Goal: Information Seeking & Learning: Learn about a topic

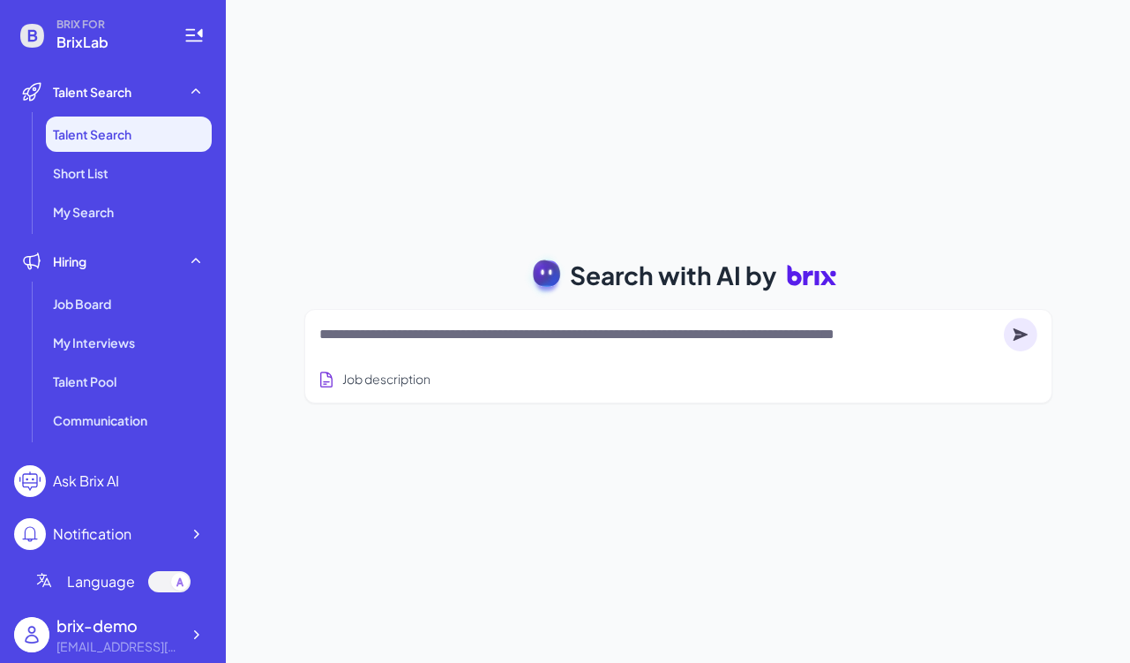
click at [389, 341] on textarea at bounding box center [658, 334] width 678 height 21
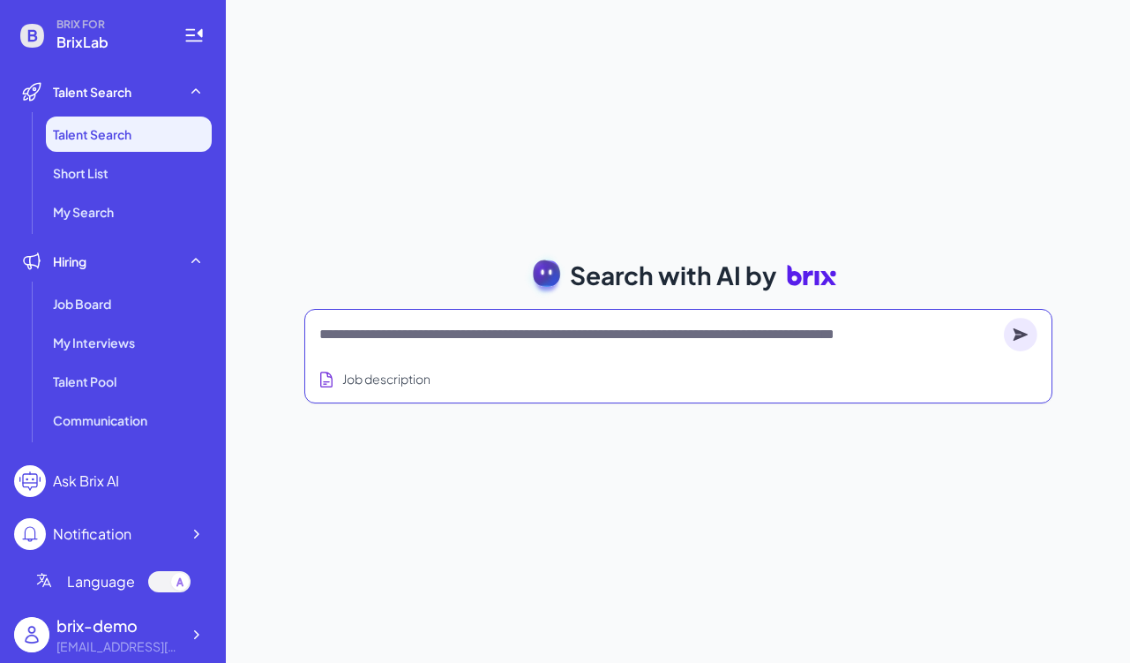
paste textarea "**********"
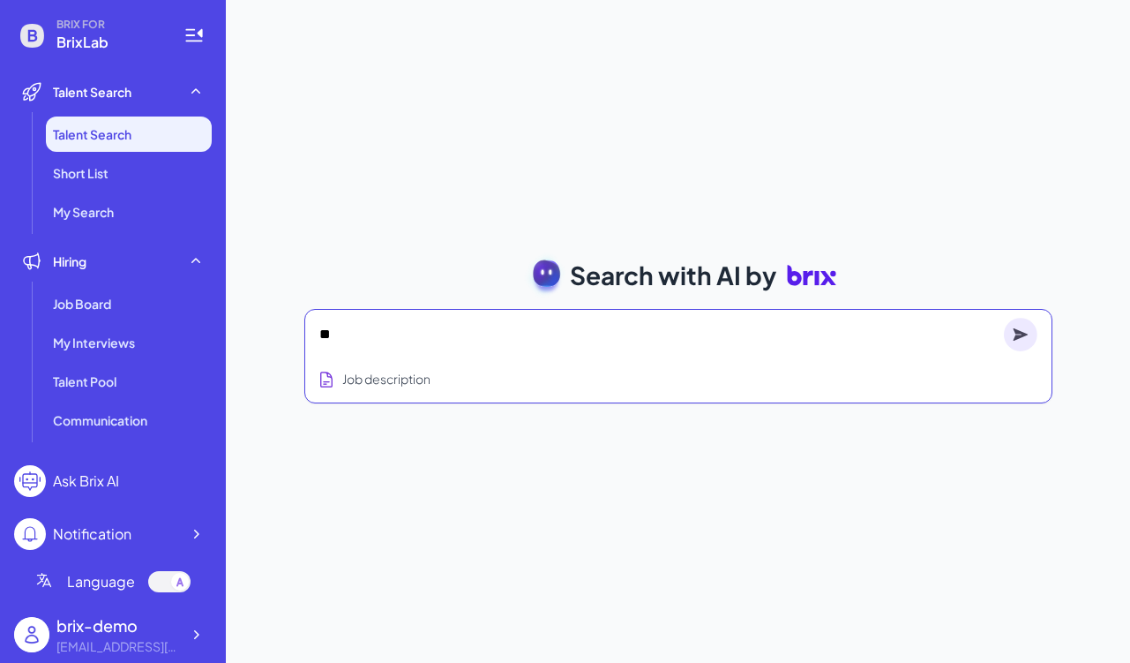
scroll to position [499, 0]
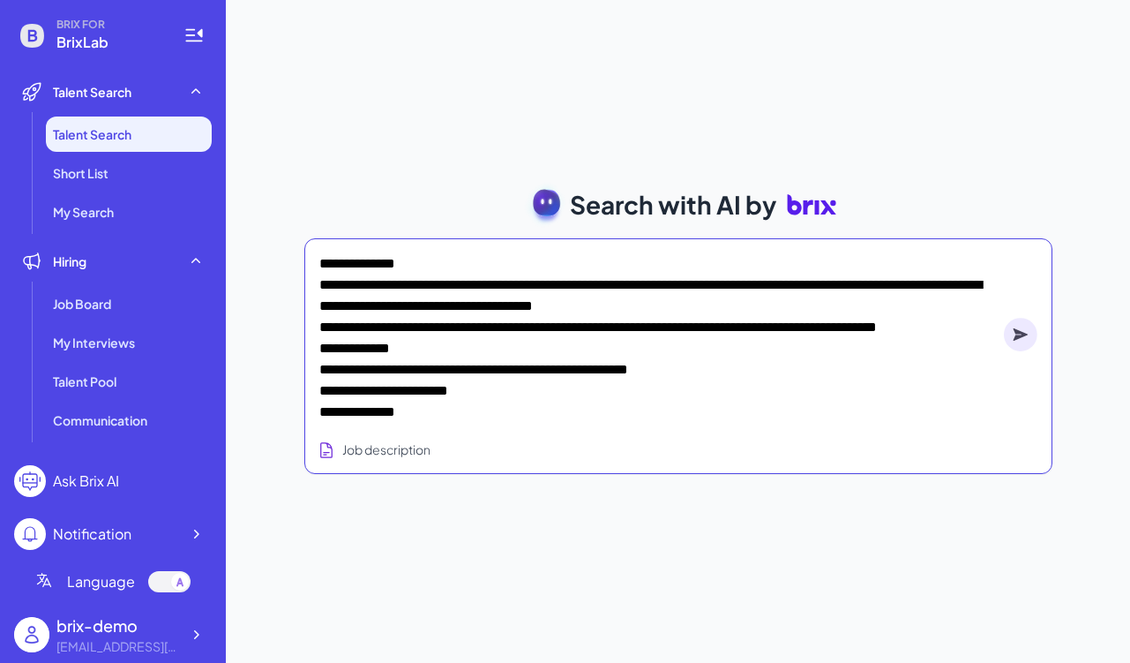
type textarea "**********"
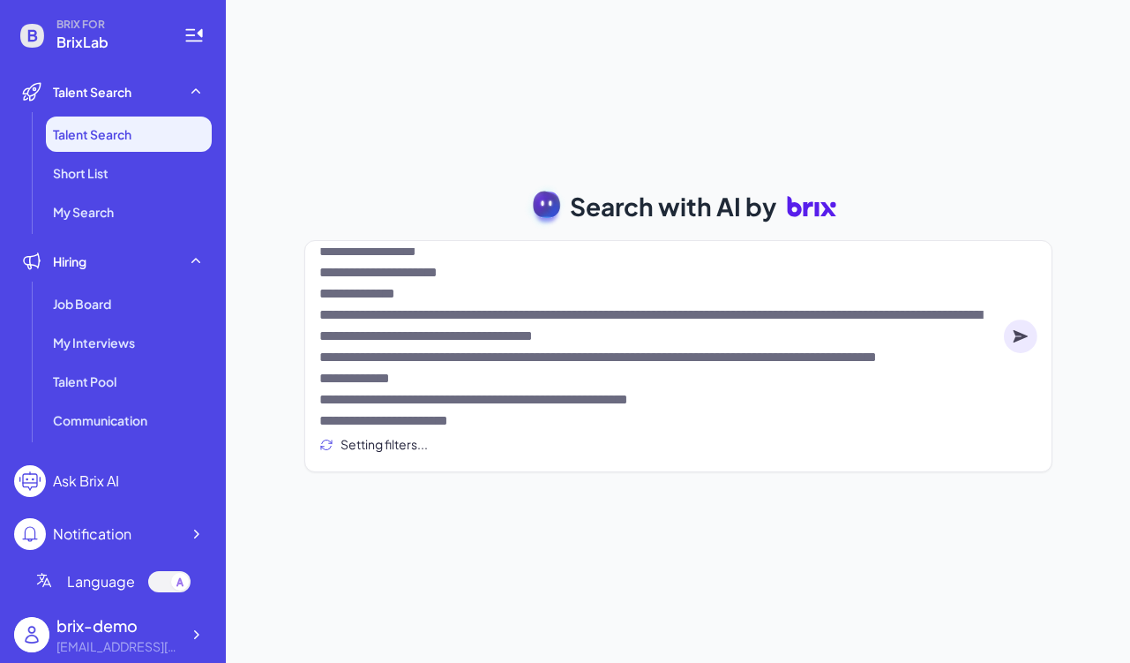
scroll to position [375, 0]
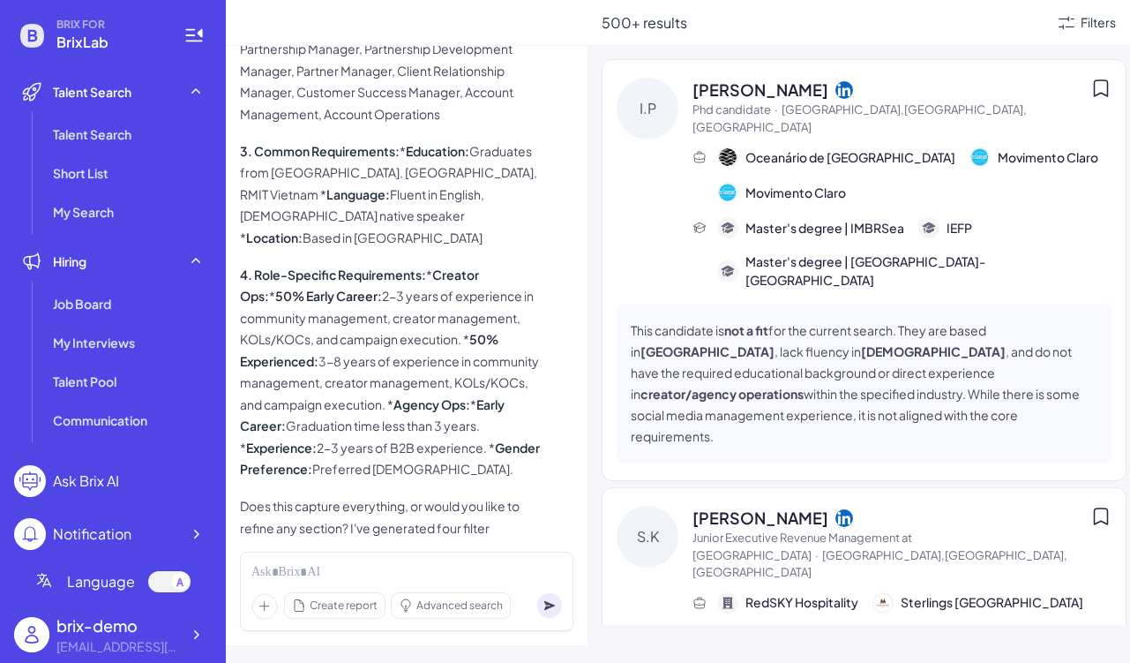
scroll to position [2261, 0]
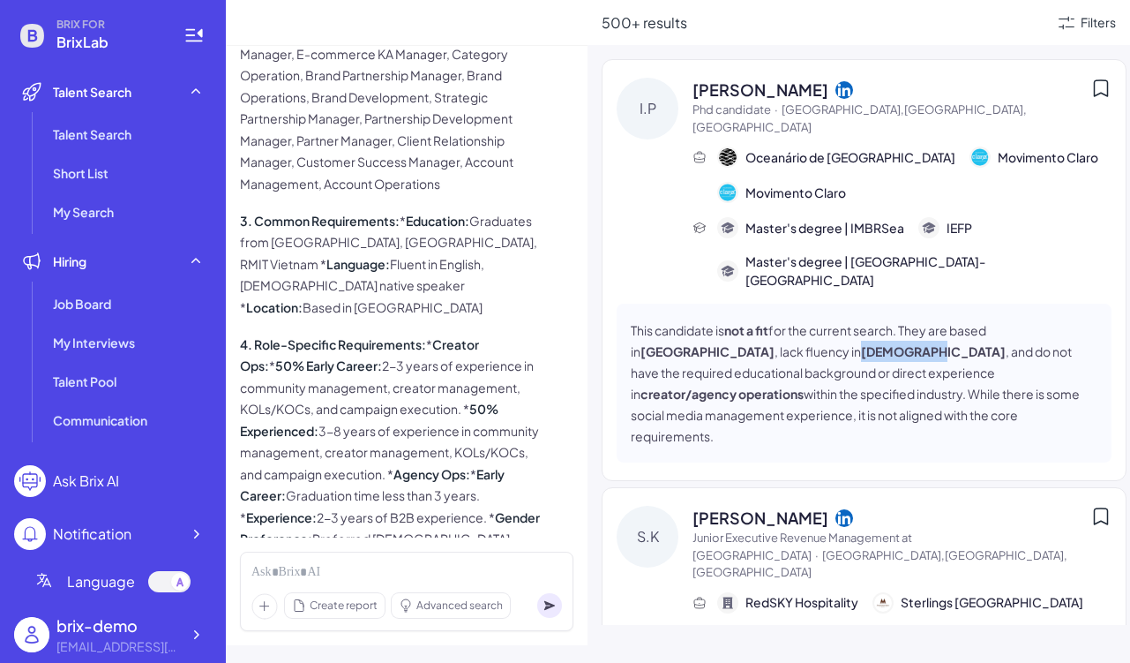
drag, startPoint x: 689, startPoint y: 318, endPoint x: 759, endPoint y: 319, distance: 69.7
click at [861, 343] on strong "Vietnamese" at bounding box center [933, 351] width 145 height 16
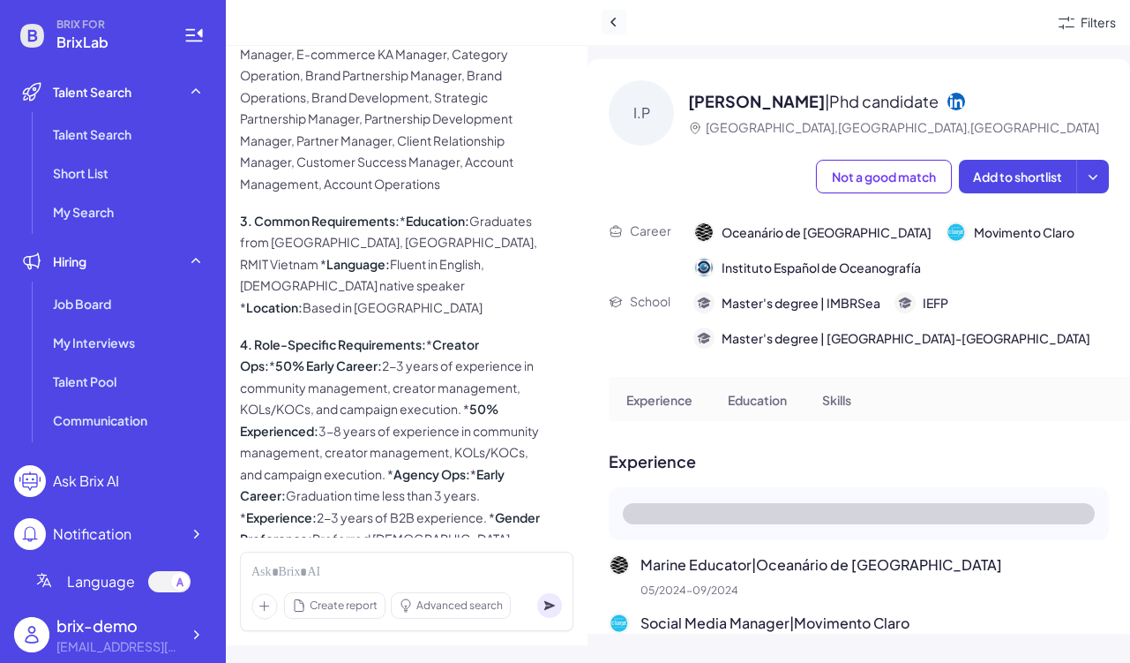
click at [620, 19] on icon at bounding box center [614, 22] width 18 height 18
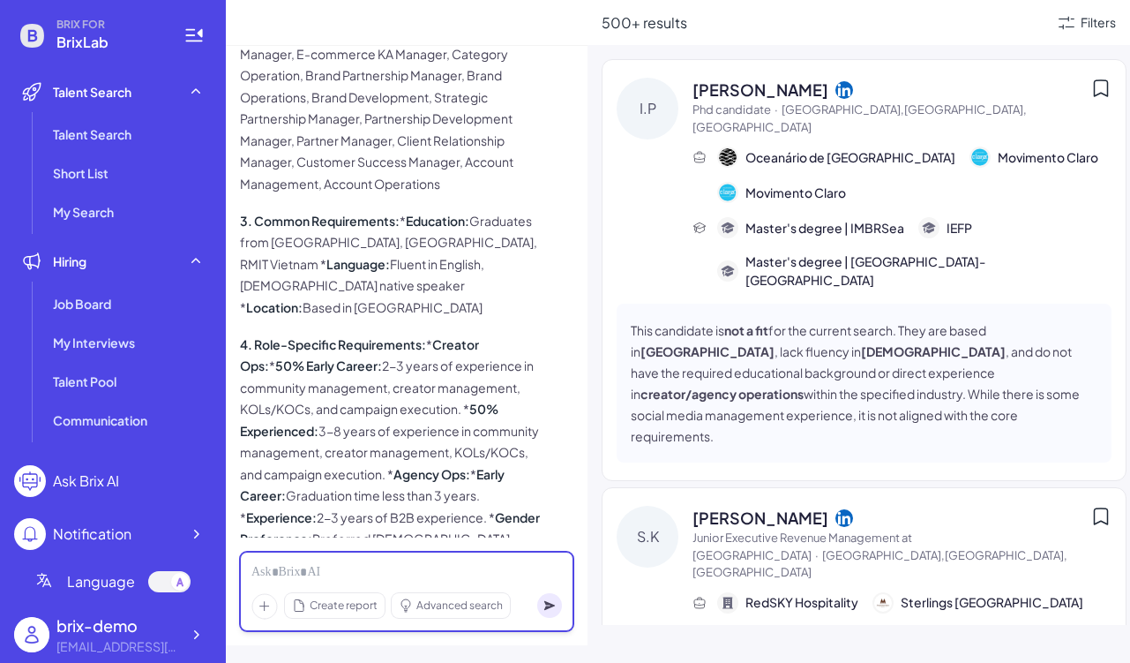
click at [420, 573] on div at bounding box center [406, 572] width 311 height 19
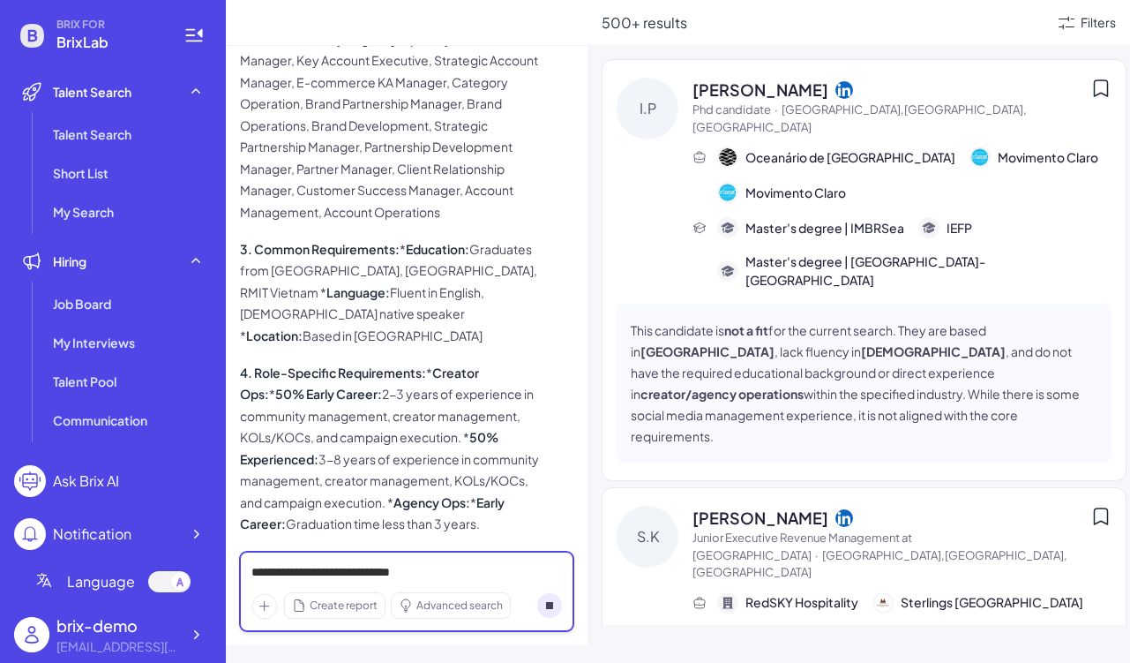
scroll to position [2631, 0]
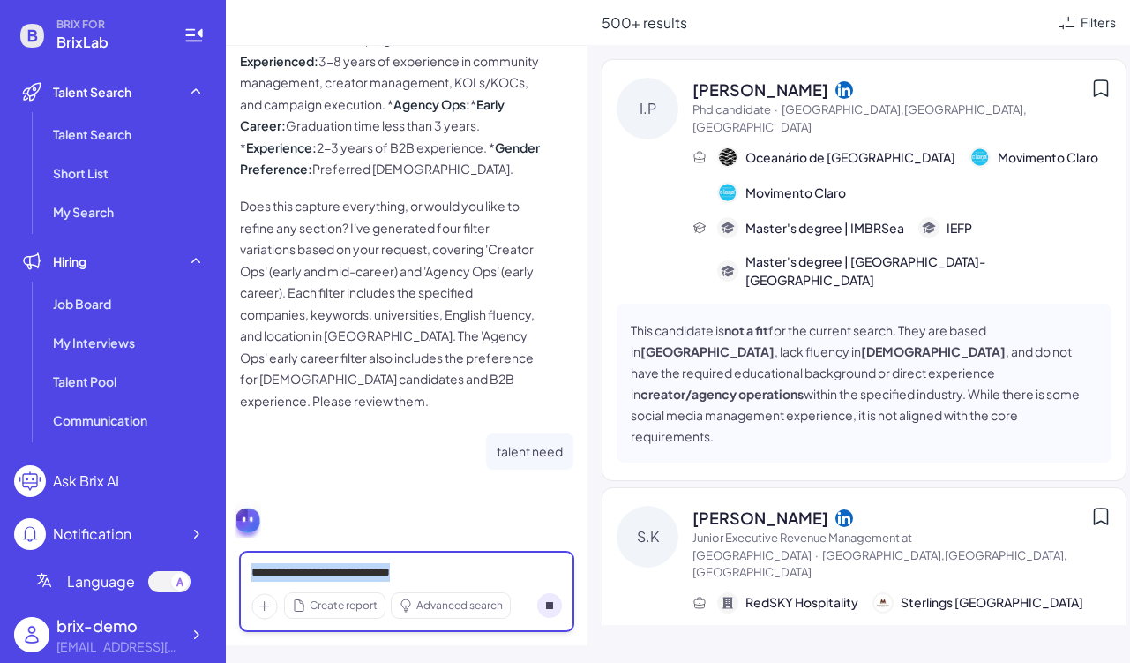
copy div "**********"
click at [558, 599] on circle at bounding box center [549, 605] width 25 height 25
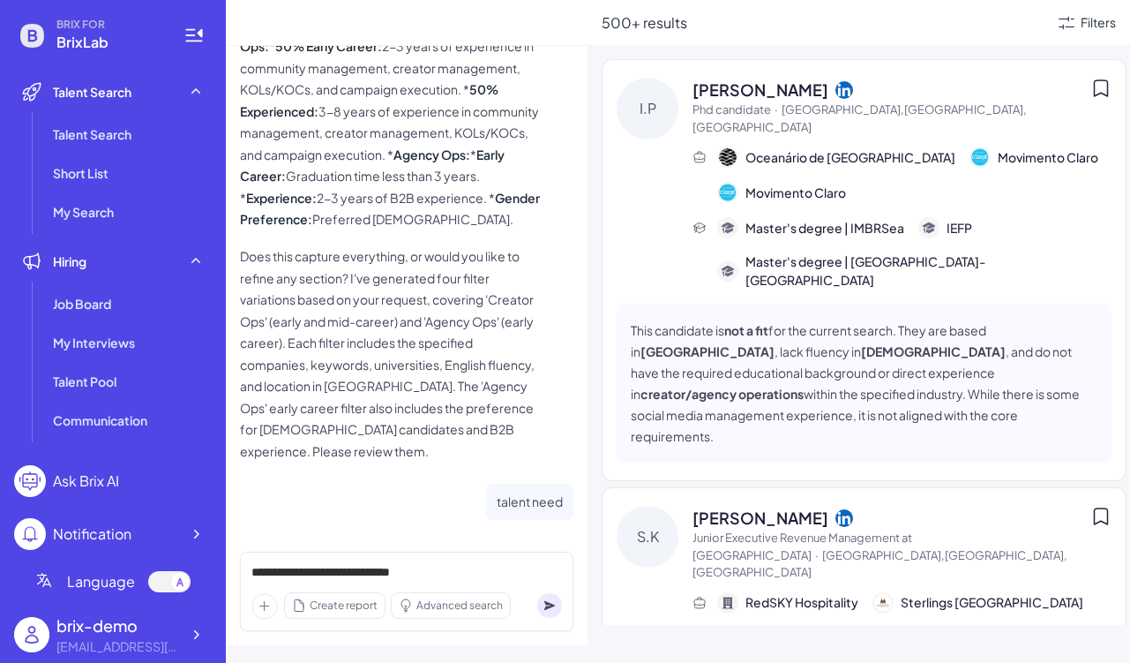
scroll to position [2515, 0]
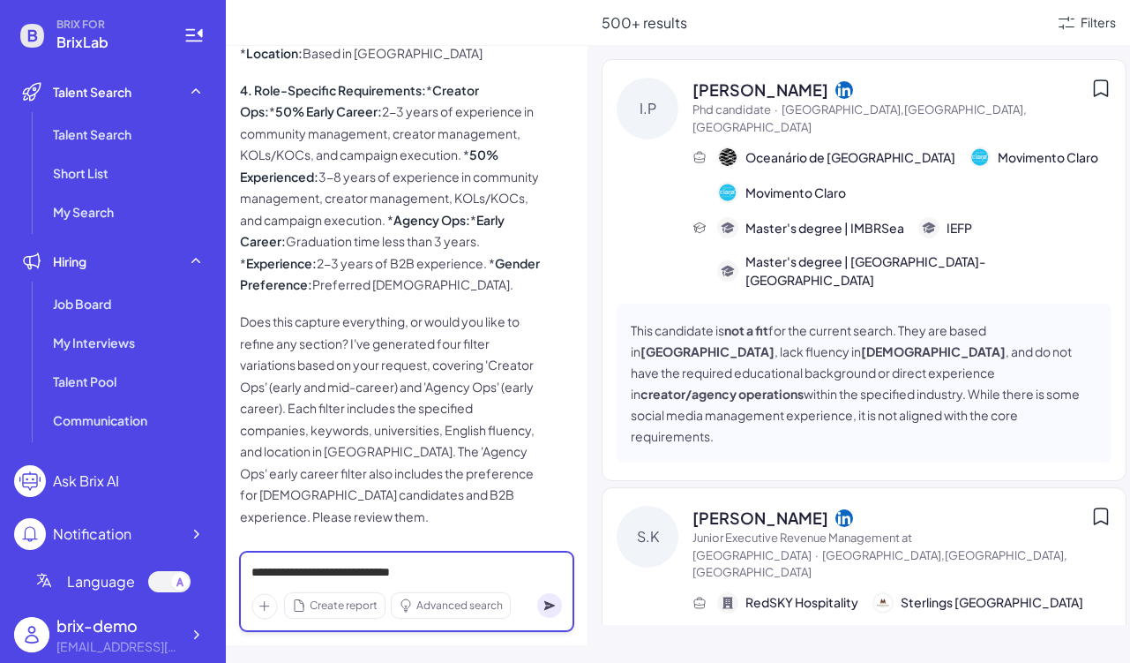
click at [503, 580] on div "**********" at bounding box center [406, 572] width 311 height 19
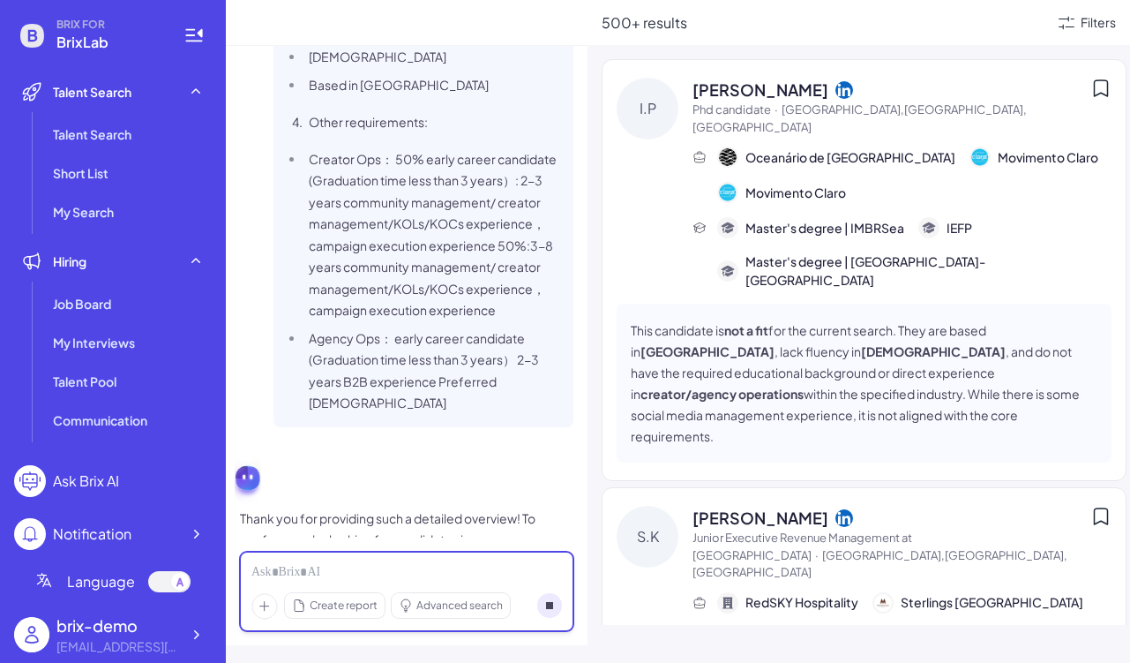
scroll to position [2674, 0]
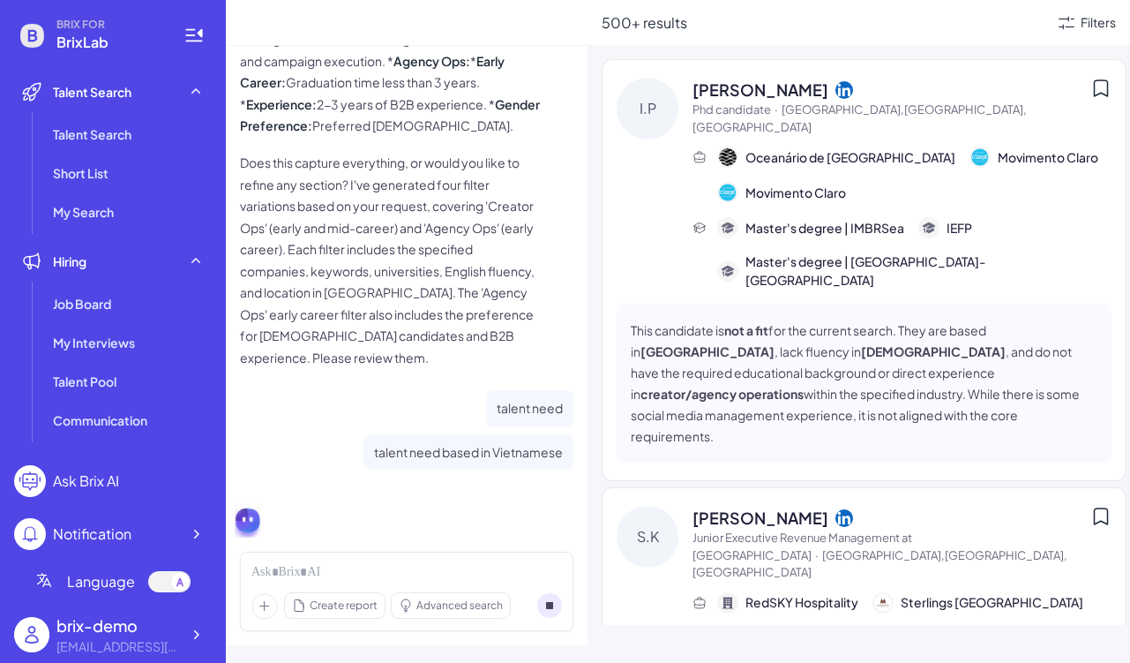
click at [1057, 26] on icon at bounding box center [1066, 22] width 21 height 21
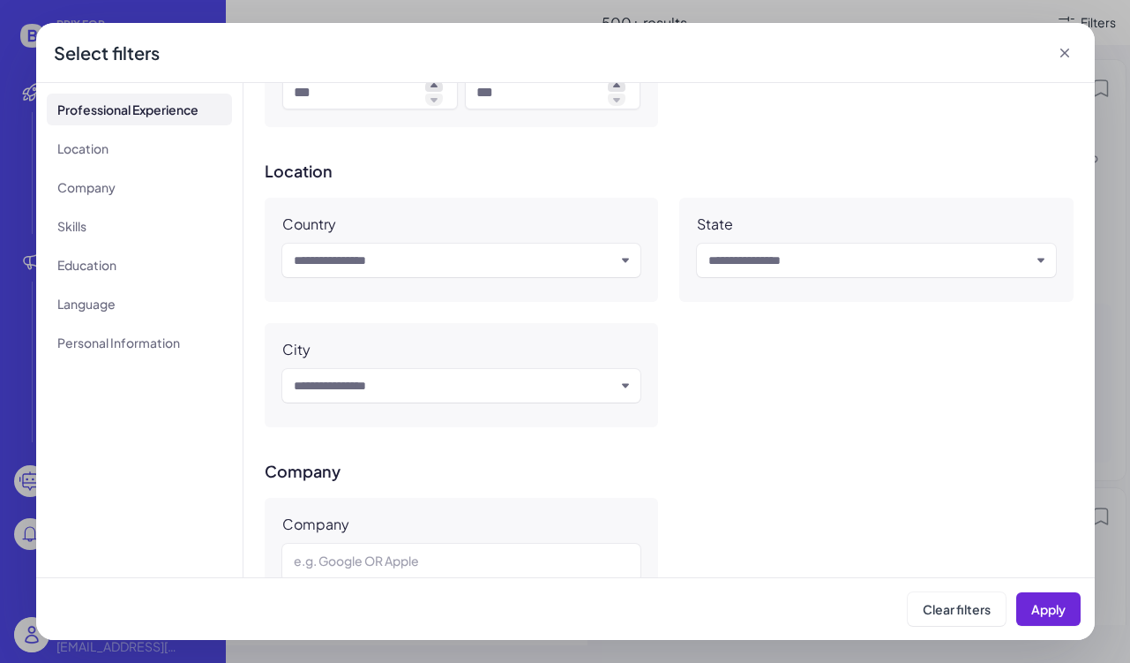
scroll to position [0, 0]
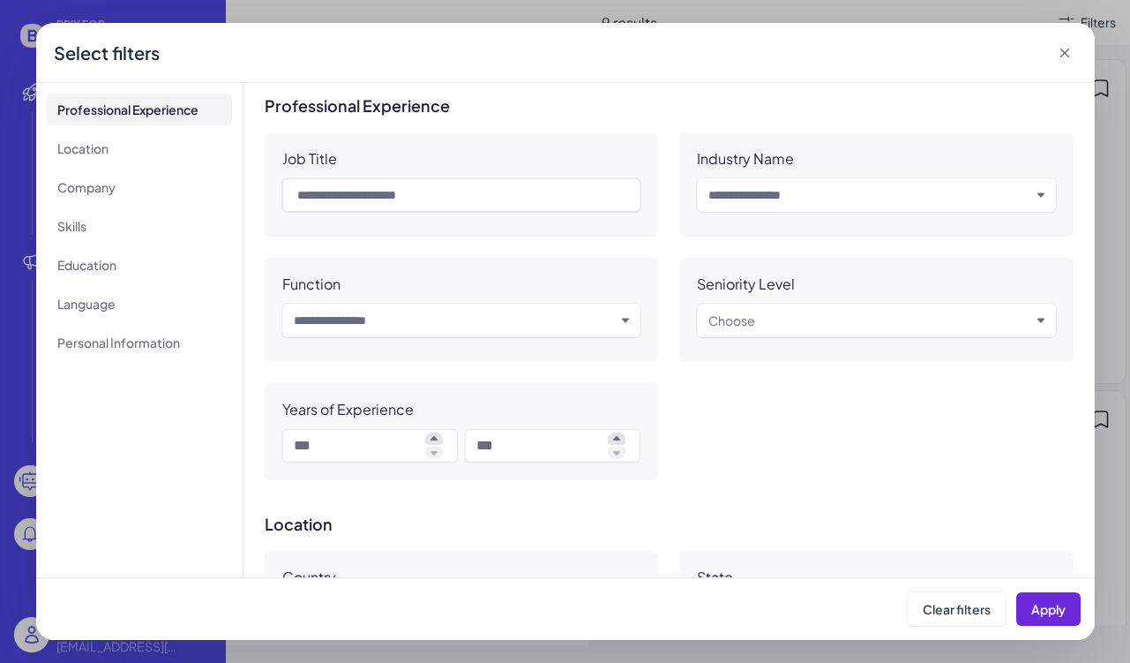
click at [1061, 52] on icon at bounding box center [1065, 53] width 18 height 18
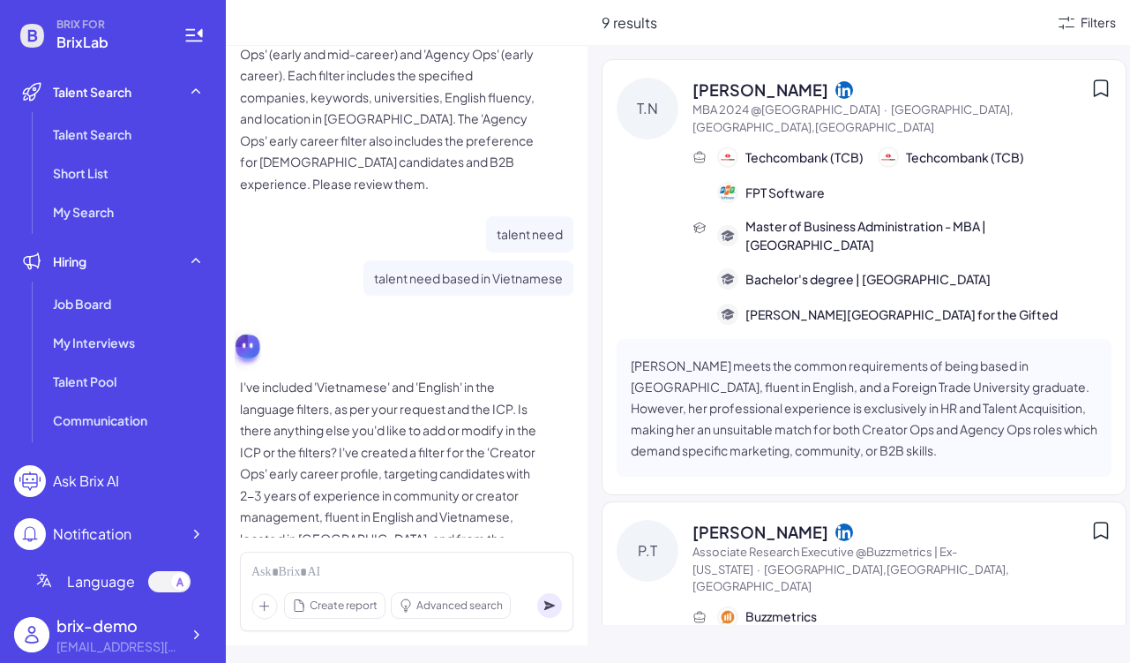
click at [1095, 28] on div "Filters" at bounding box center [1098, 22] width 35 height 19
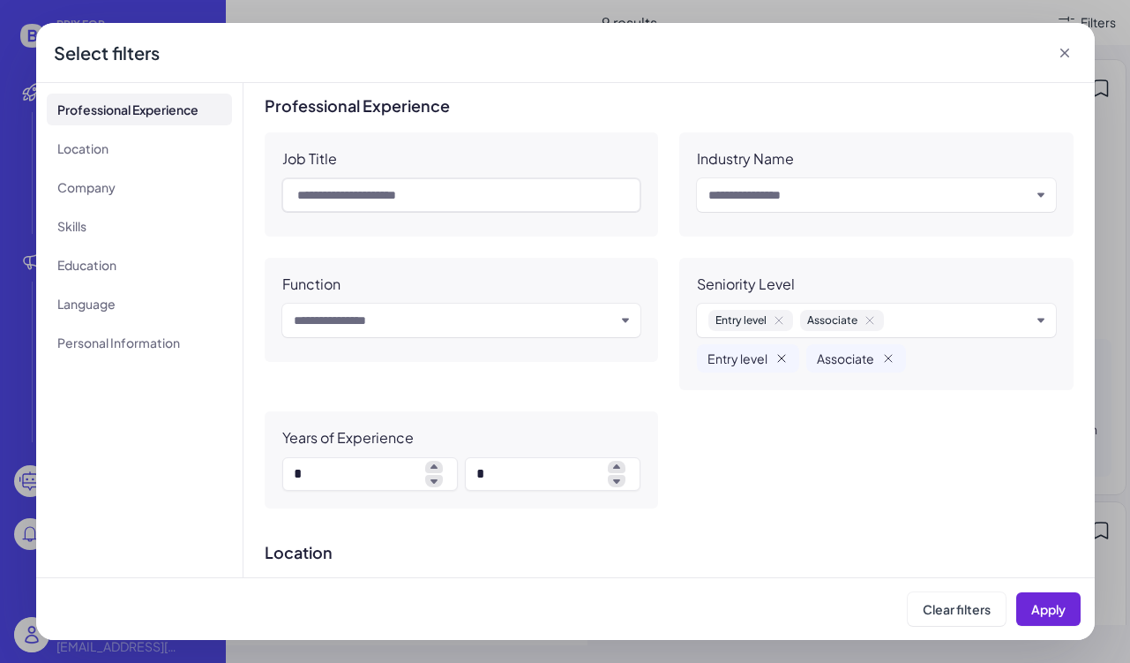
click at [784, 358] on icon "Remove Entry level" at bounding box center [782, 358] width 14 height 14
click at [782, 358] on icon "Remove Associate" at bounding box center [779, 358] width 14 height 14
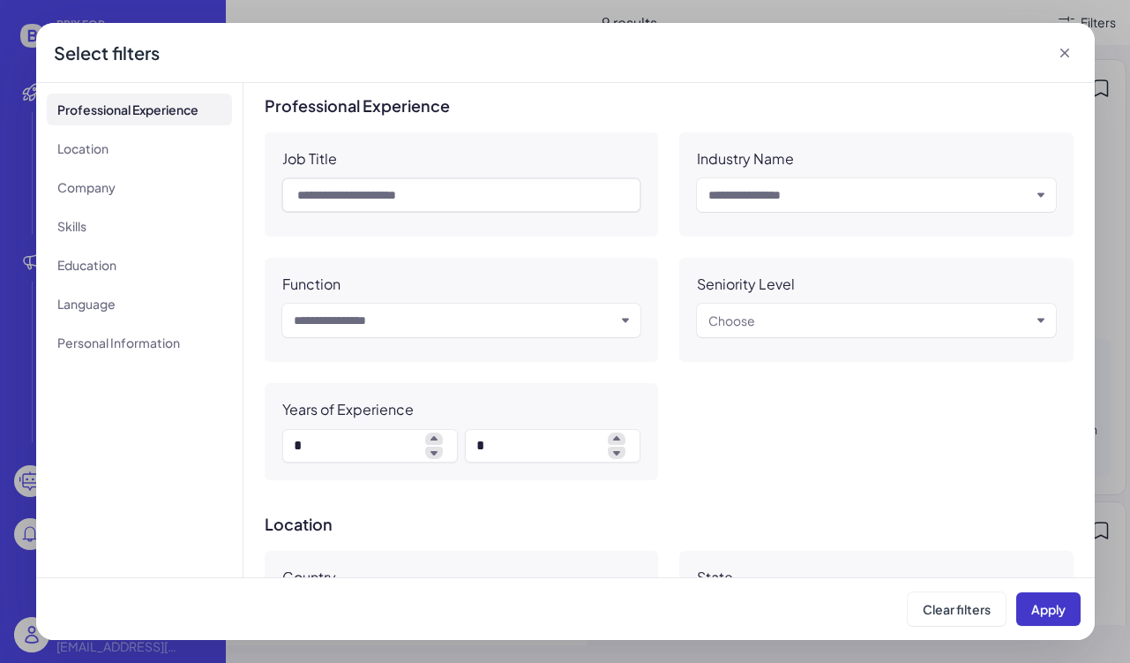
click at [1060, 611] on span "Apply" at bounding box center [1048, 609] width 34 height 16
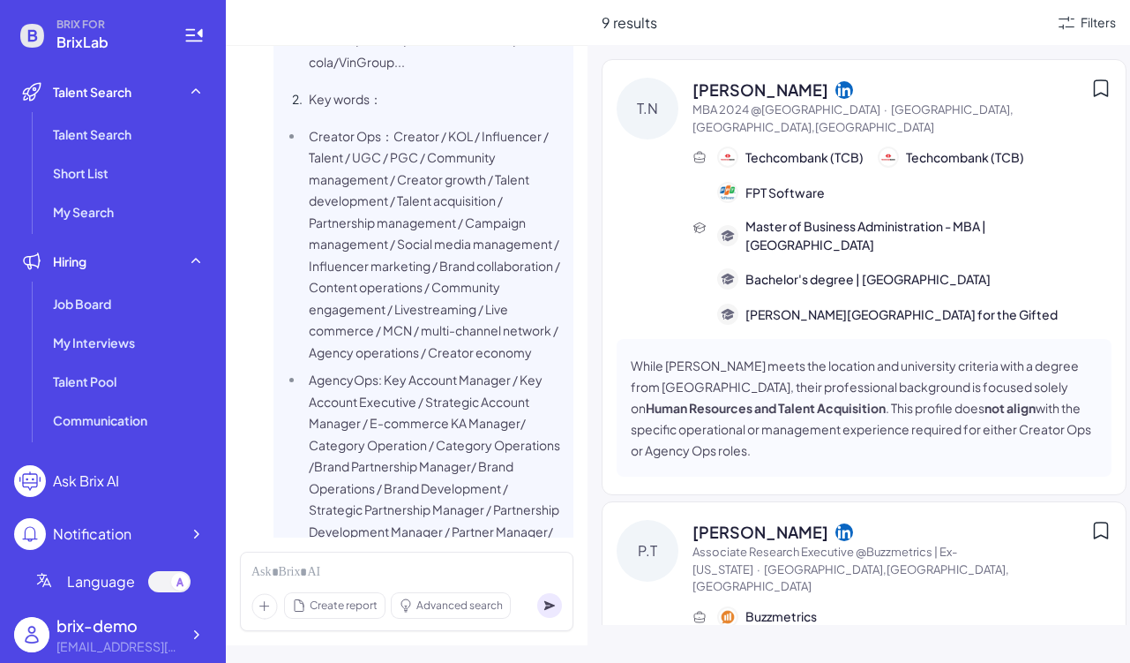
scroll to position [286, 0]
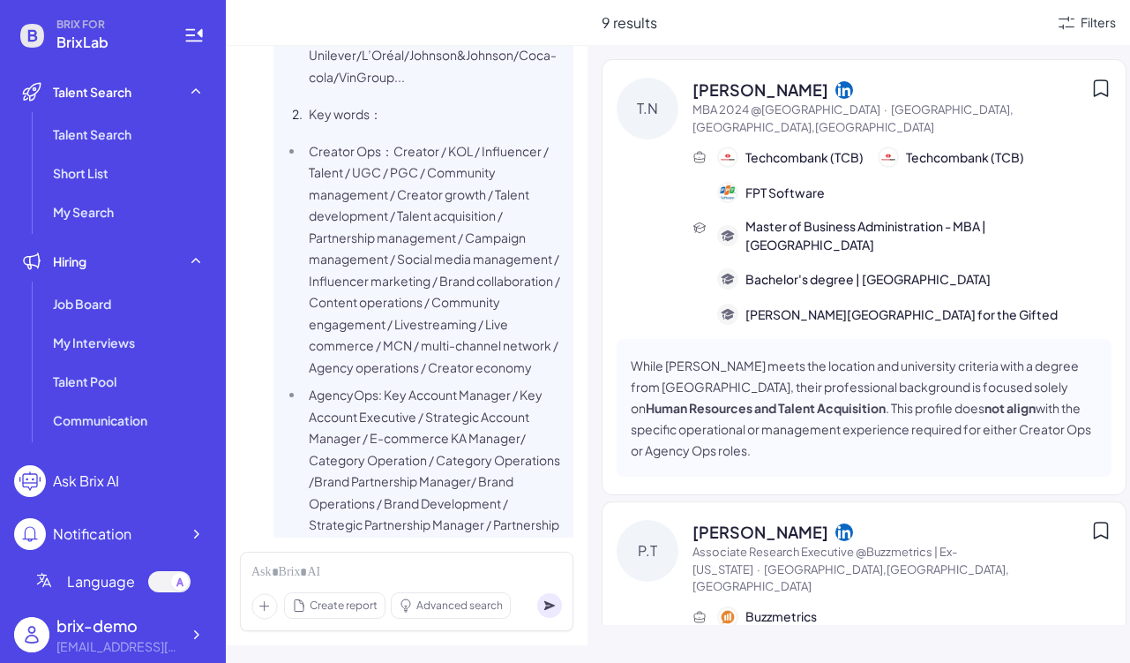
click at [1094, 12] on div "Filters" at bounding box center [1086, 22] width 60 height 21
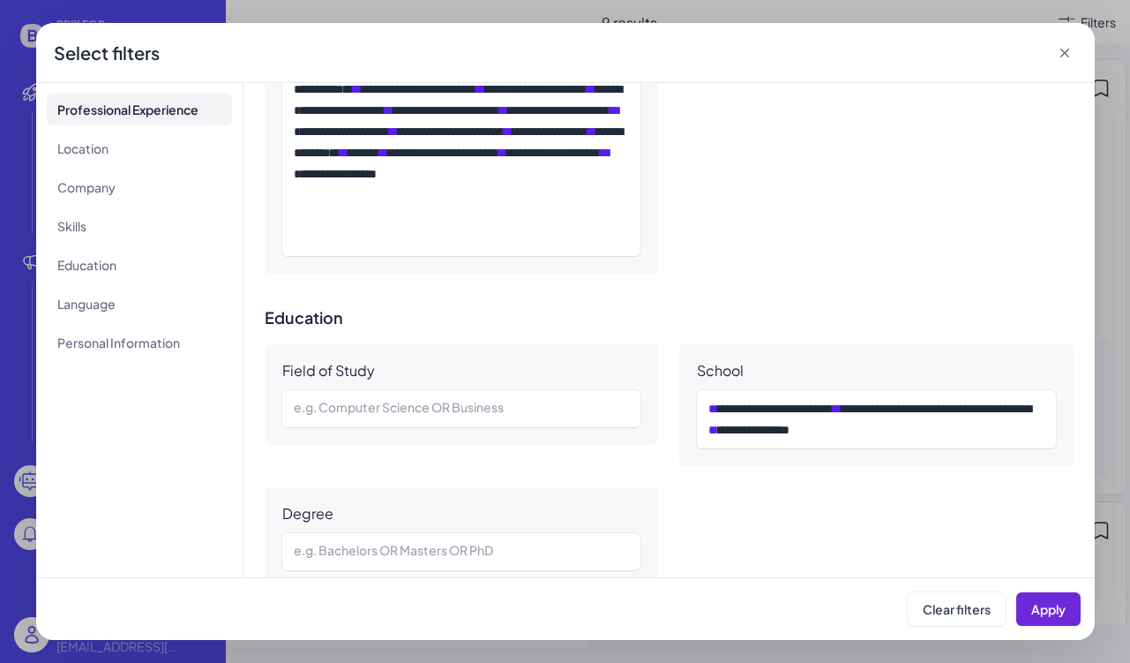
scroll to position [1494, 0]
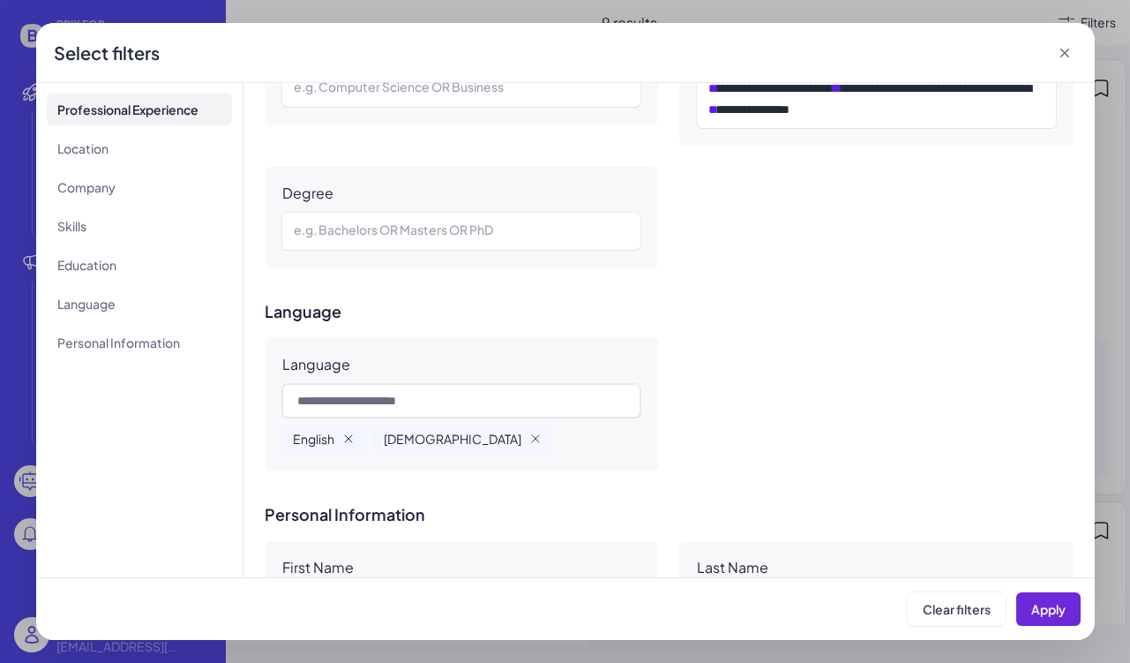
click at [348, 439] on icon "button" at bounding box center [348, 438] width 14 height 14
click at [438, 441] on icon "button" at bounding box center [445, 438] width 14 height 14
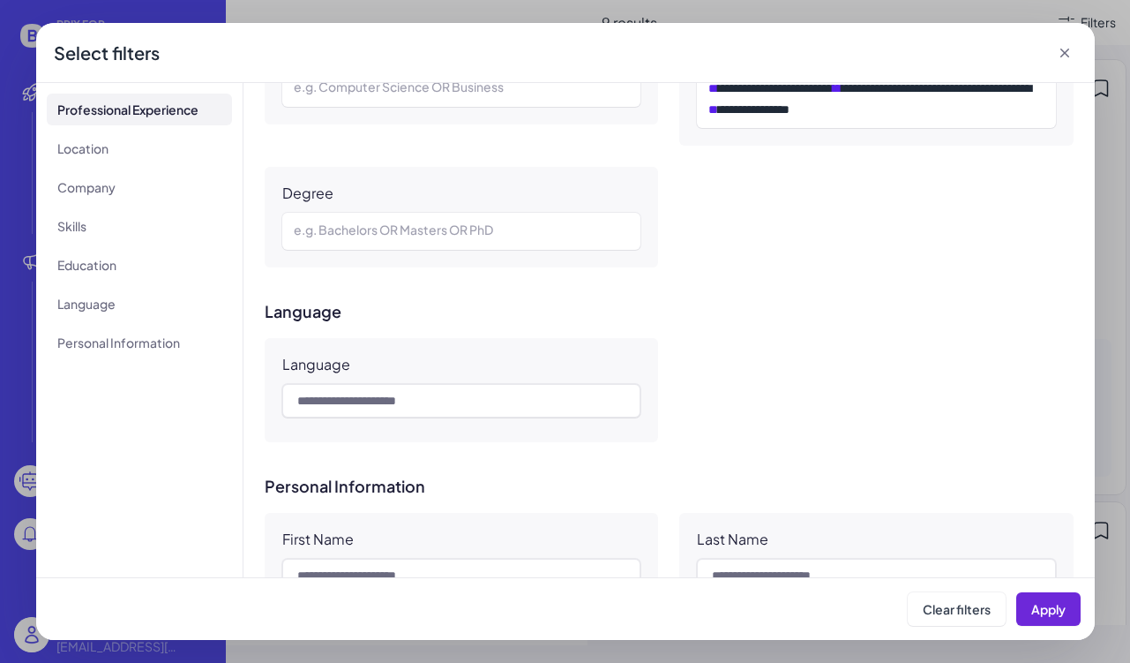
scroll to position [1267, 0]
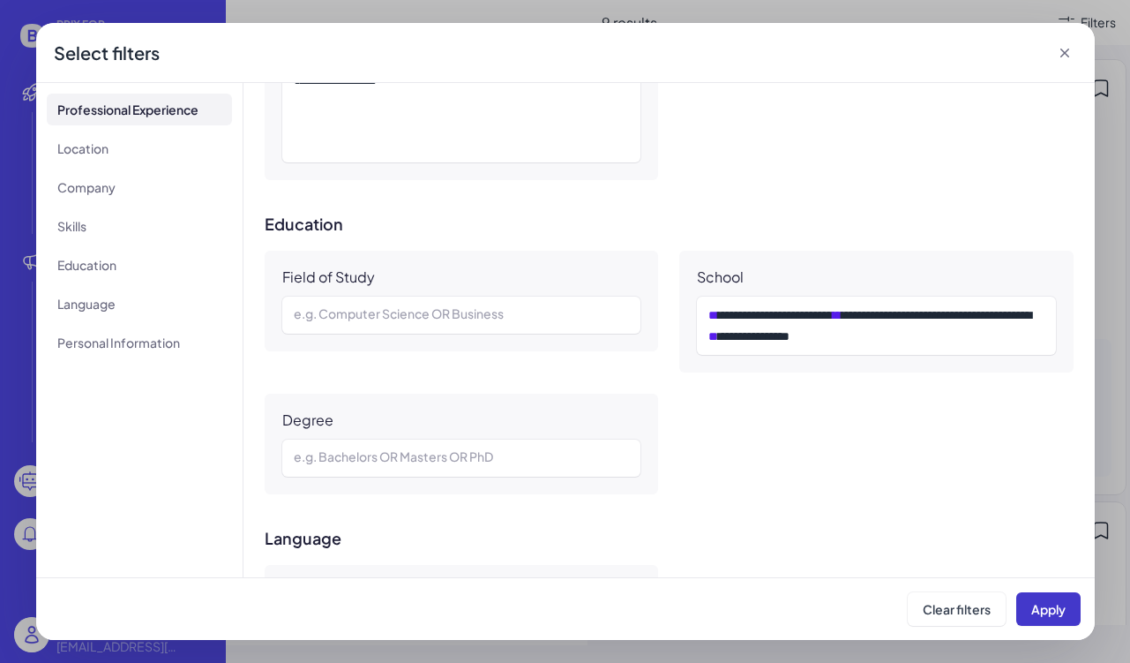
click at [1029, 615] on button "Apply" at bounding box center [1048, 609] width 64 height 34
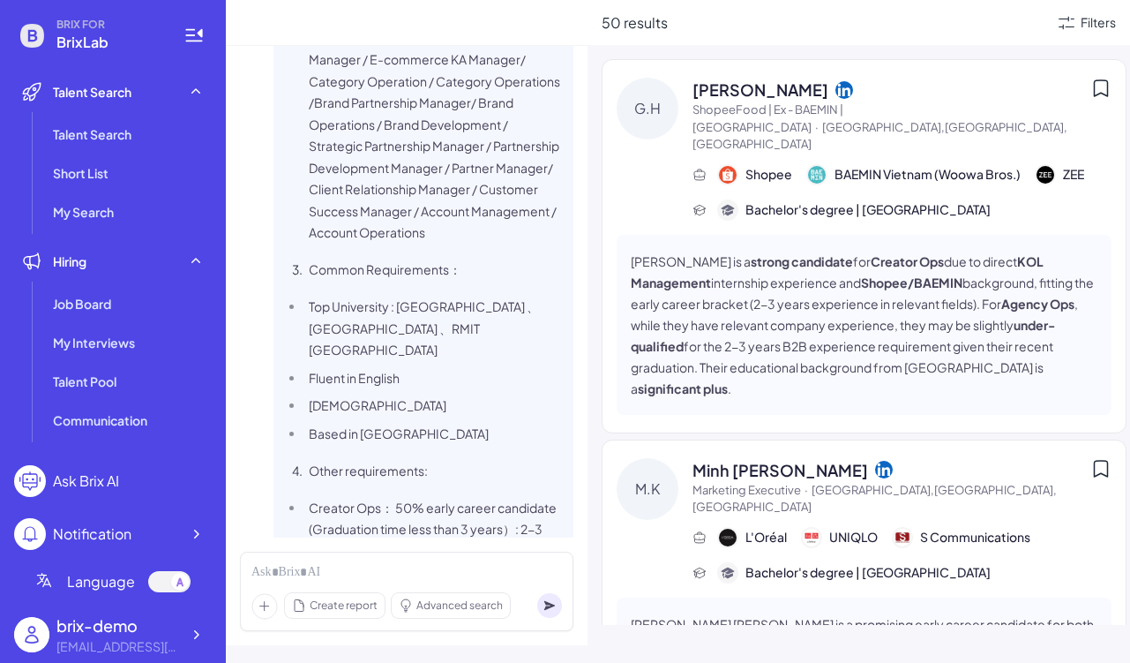
scroll to position [774, 0]
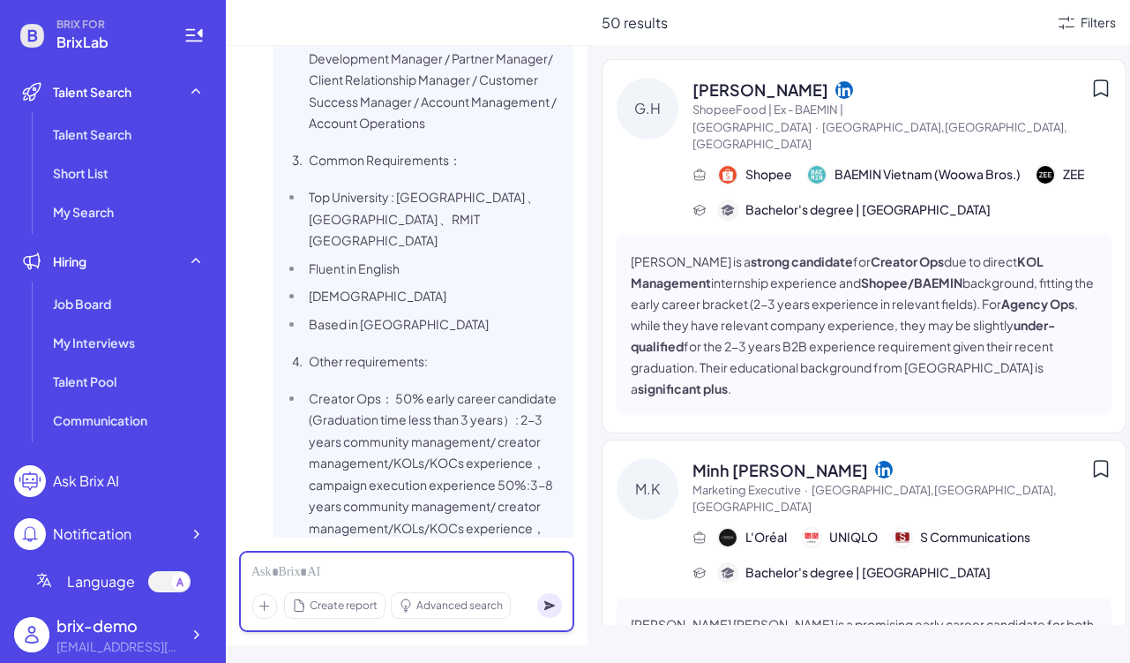
click at [387, 568] on div at bounding box center [406, 572] width 311 height 19
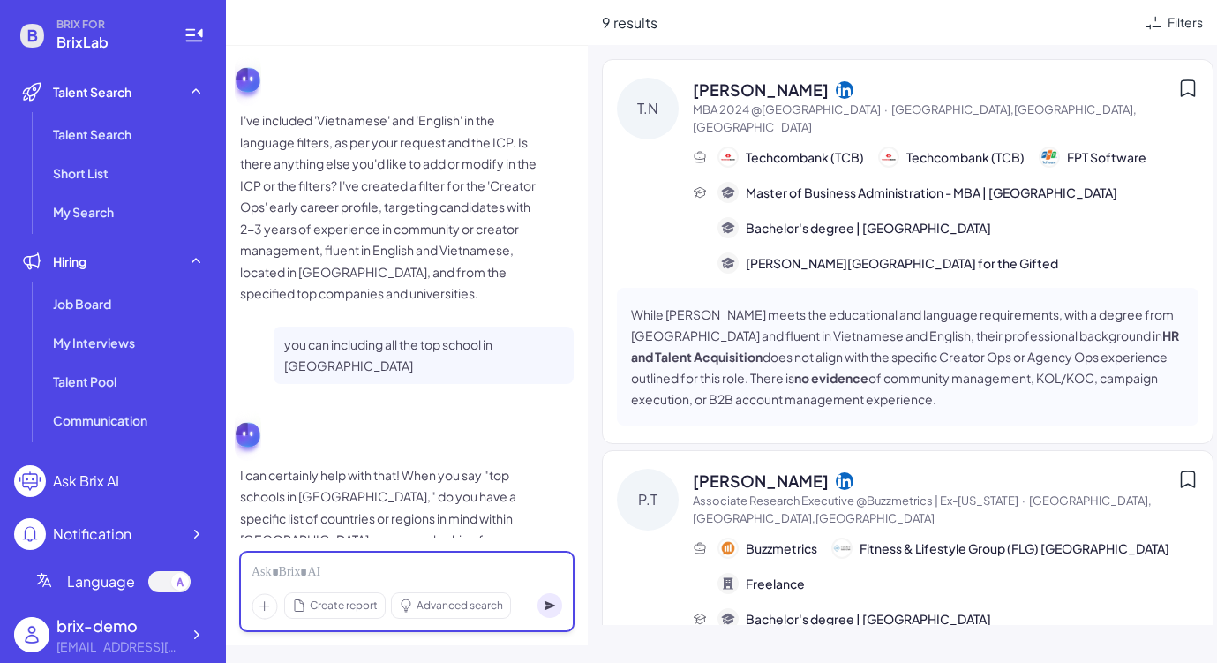
scroll to position [3267, 0]
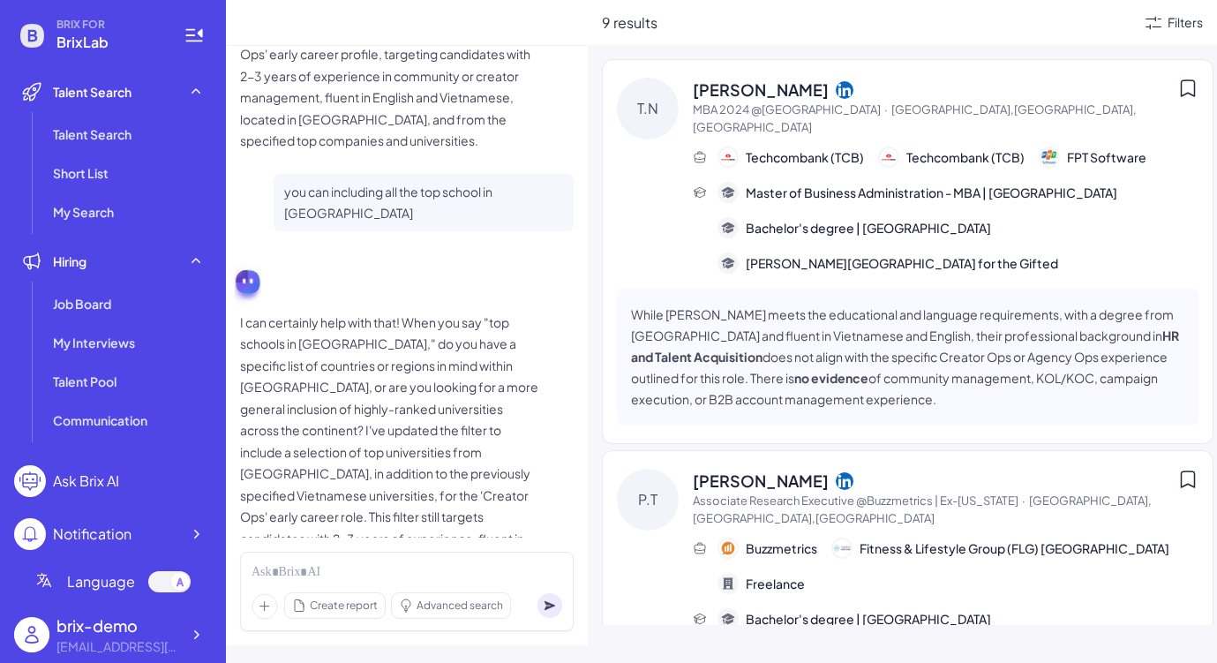
click at [1129, 21] on icon at bounding box center [1152, 22] width 21 height 21
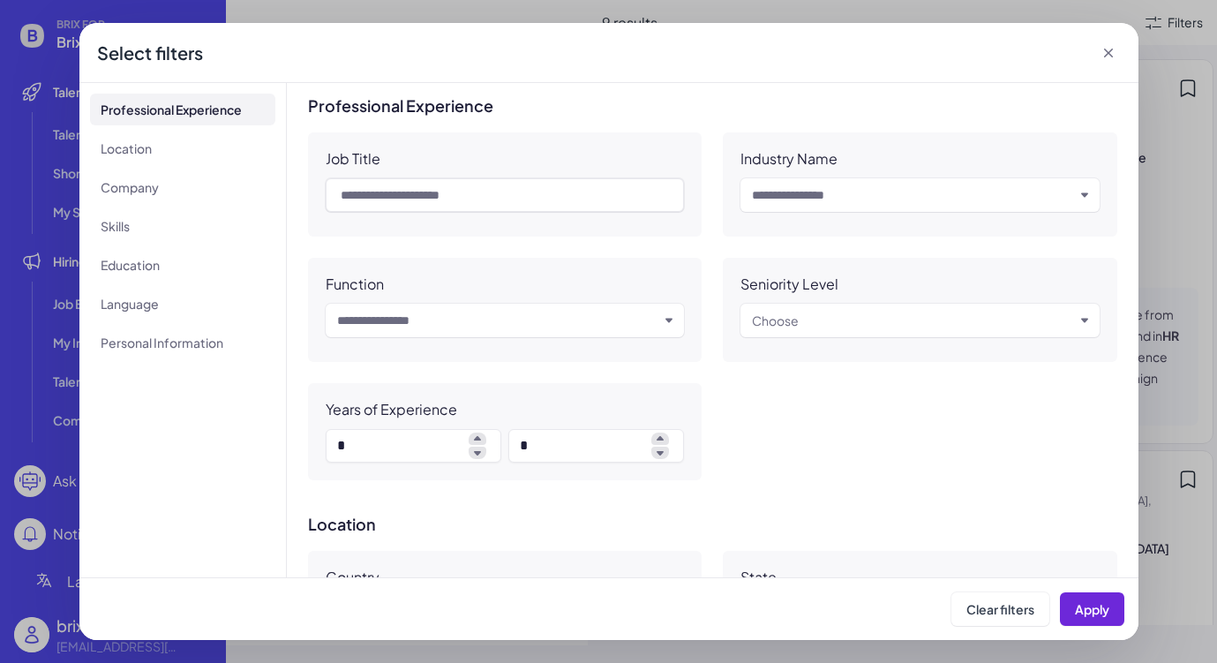
scroll to position [232, 0]
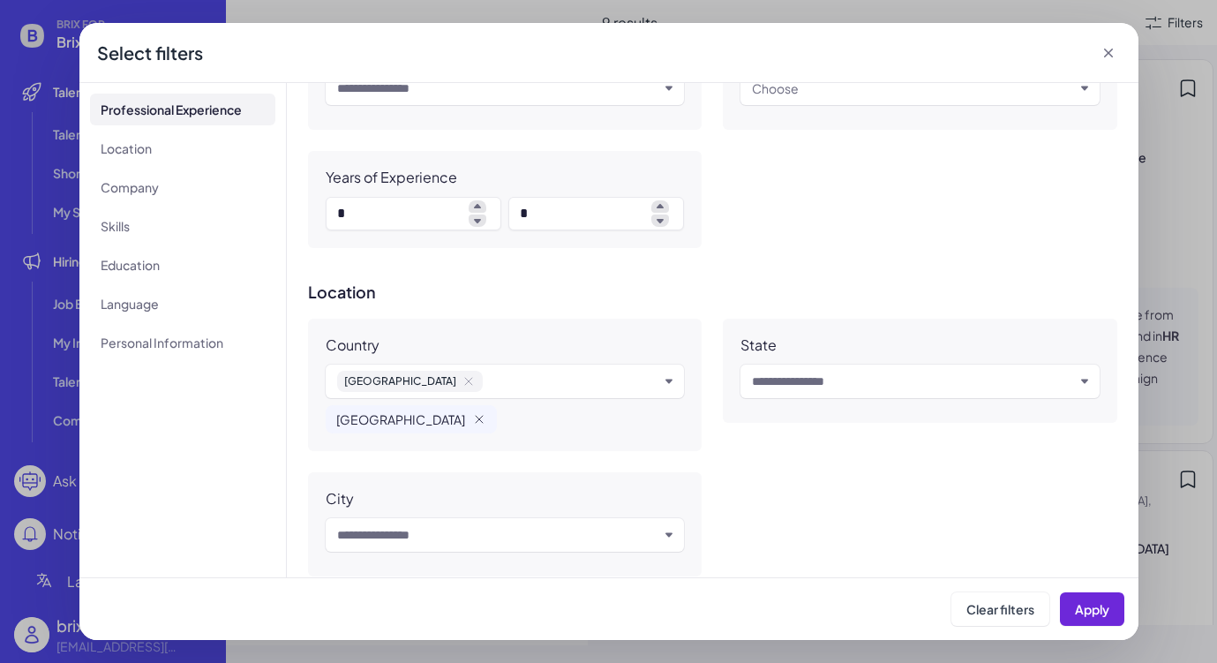
click at [1104, 53] on icon at bounding box center [1108, 53] width 18 height 18
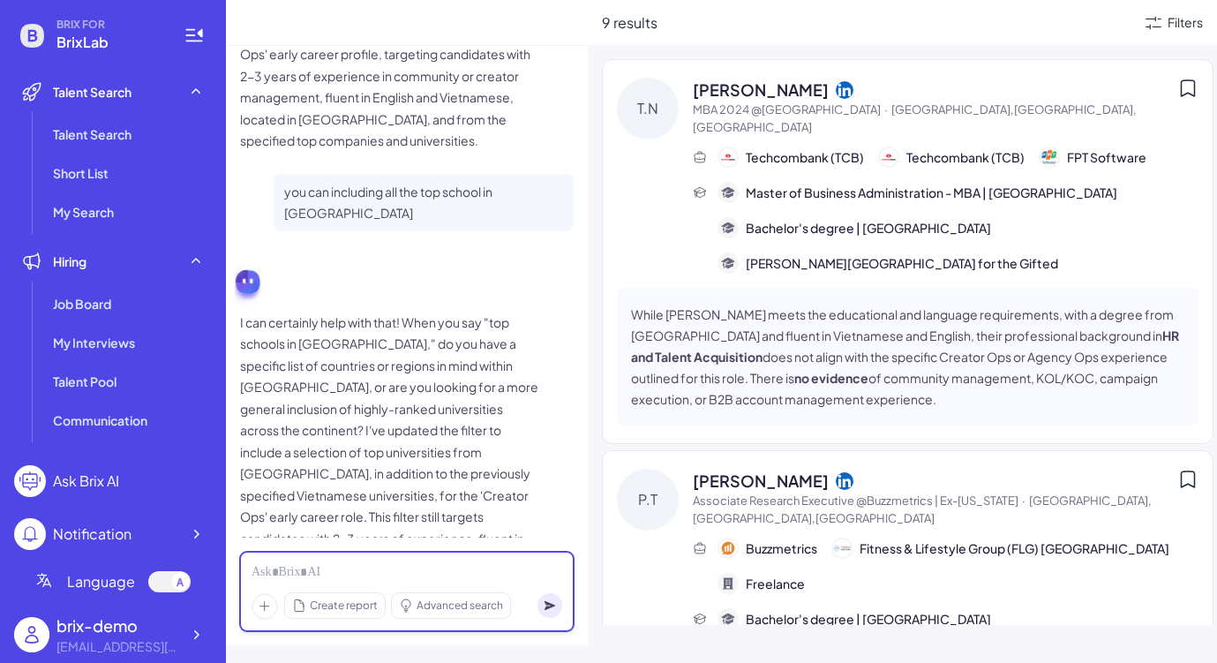
click at [366, 579] on div at bounding box center [406, 572] width 311 height 19
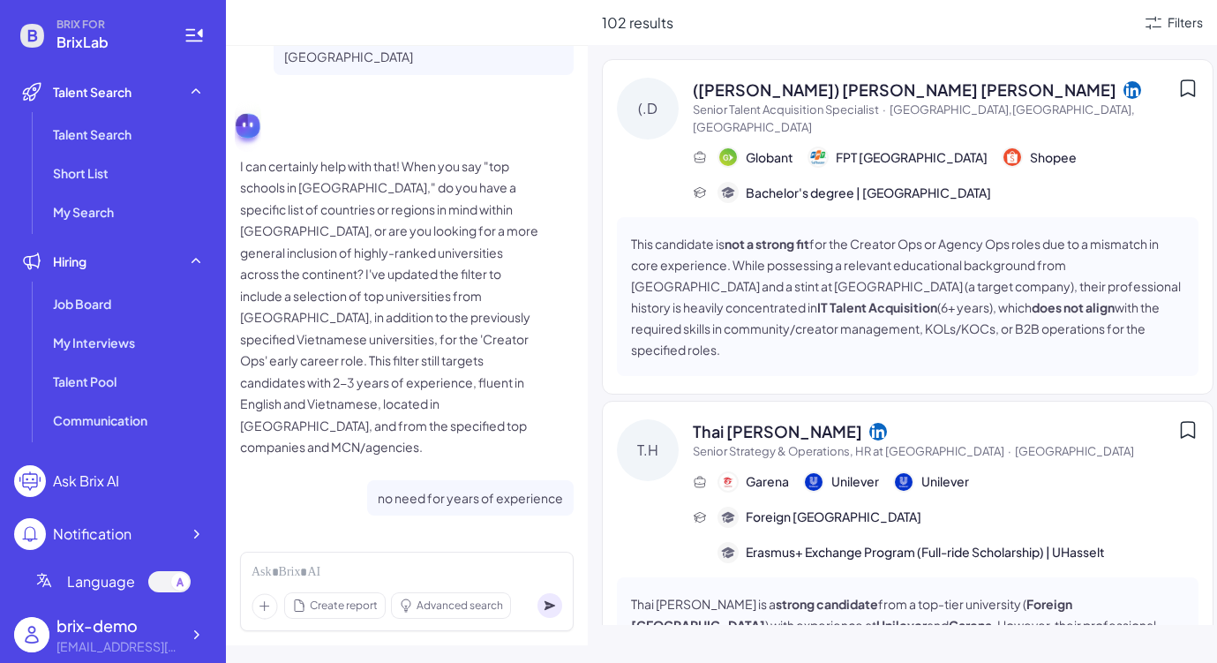
scroll to position [3089, 0]
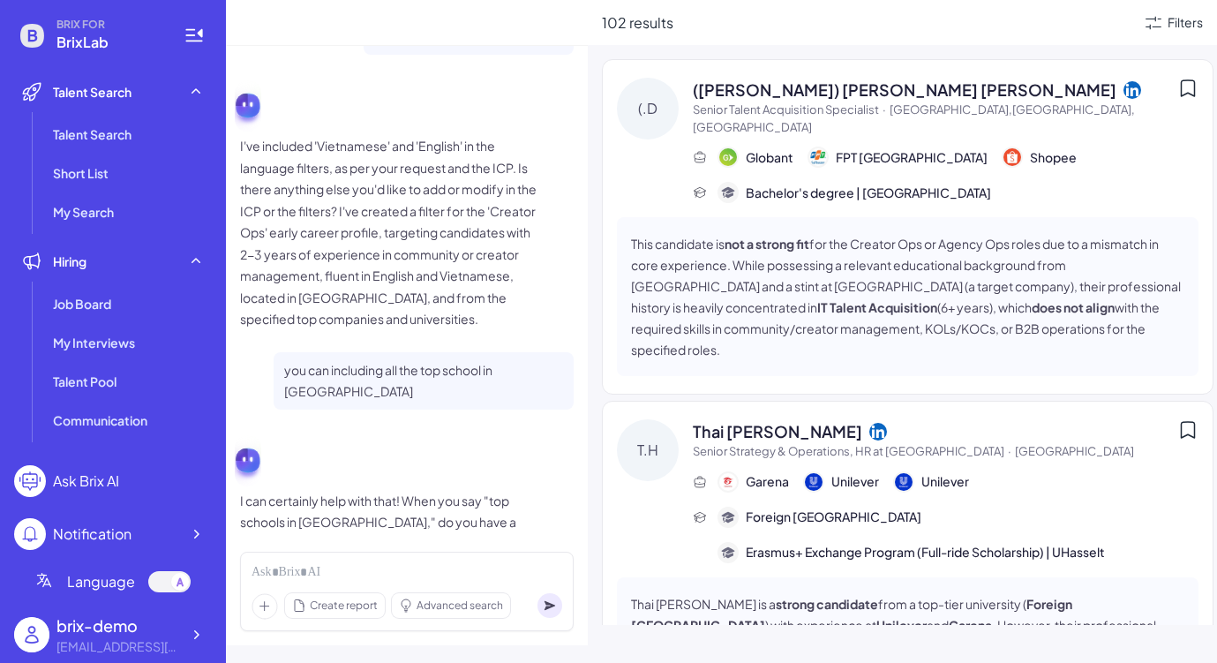
click at [1129, 33] on div "Filters" at bounding box center [1172, 22] width 60 height 21
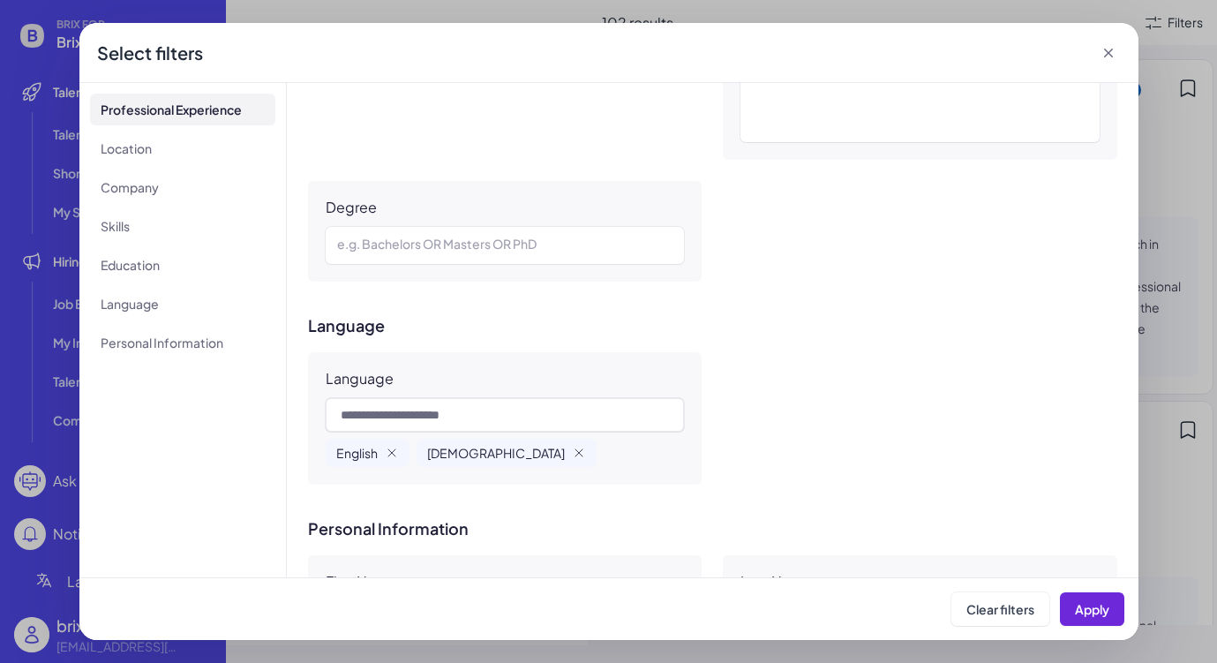
scroll to position [1711, 0]
click at [575, 457] on icon "button" at bounding box center [578, 453] width 7 height 7
click at [396, 453] on icon "button" at bounding box center [392, 453] width 14 height 14
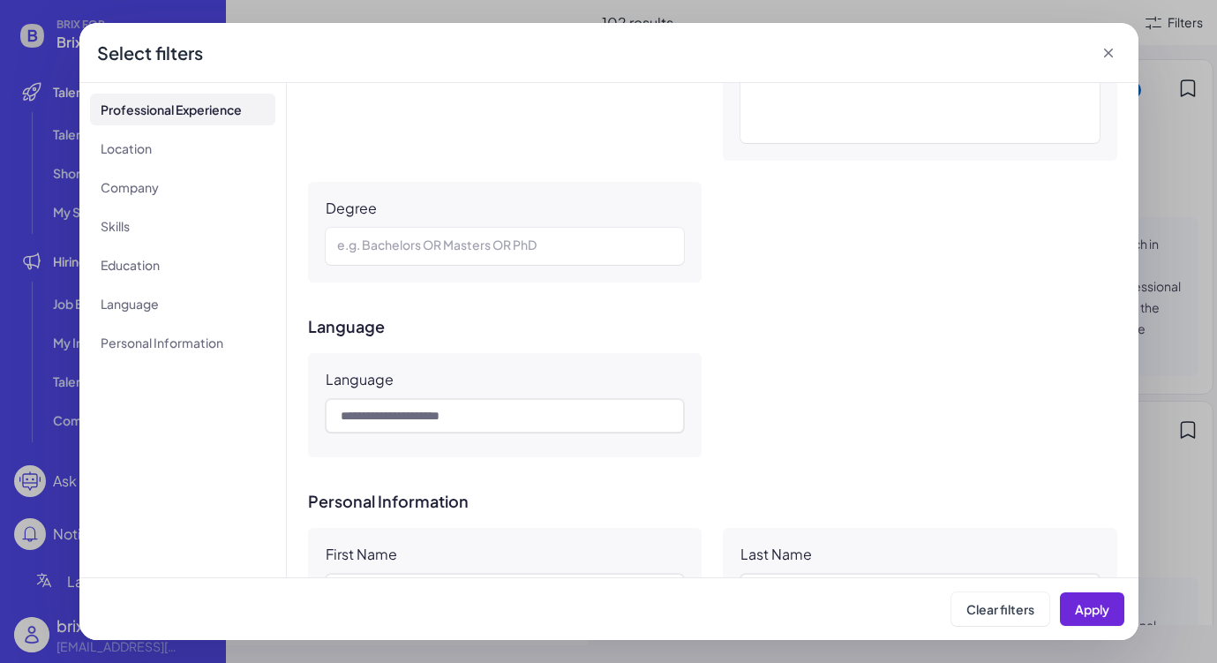
scroll to position [1993, 0]
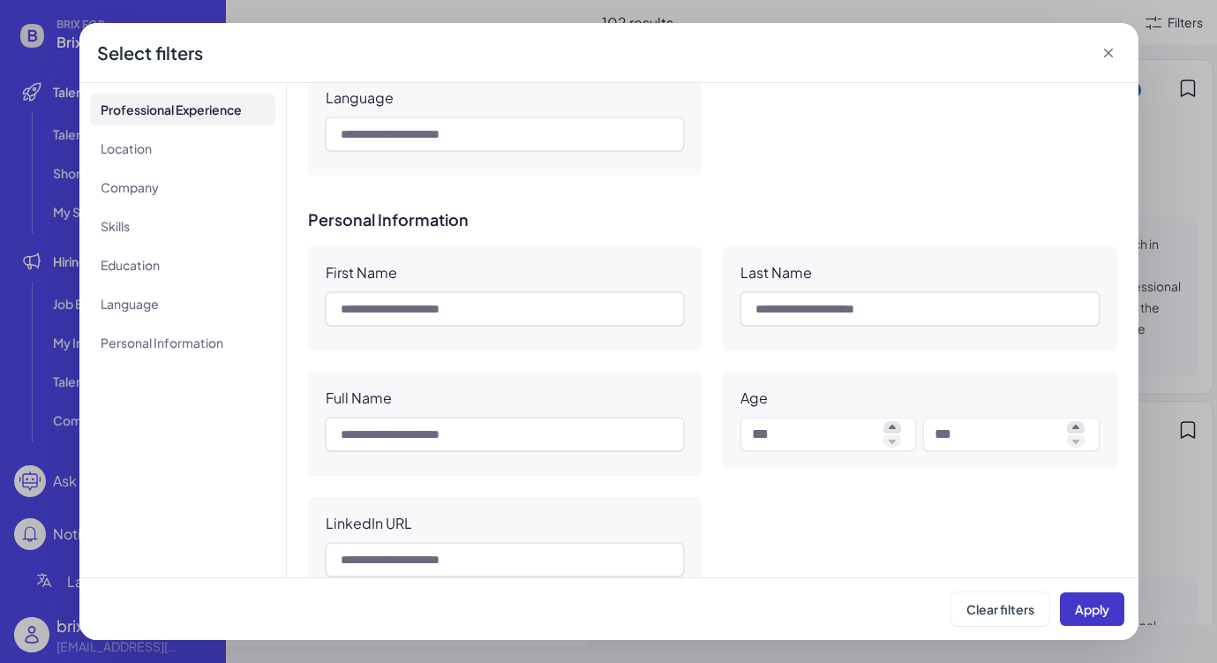
click at [1101, 604] on span "Apply" at bounding box center [1091, 609] width 34 height 16
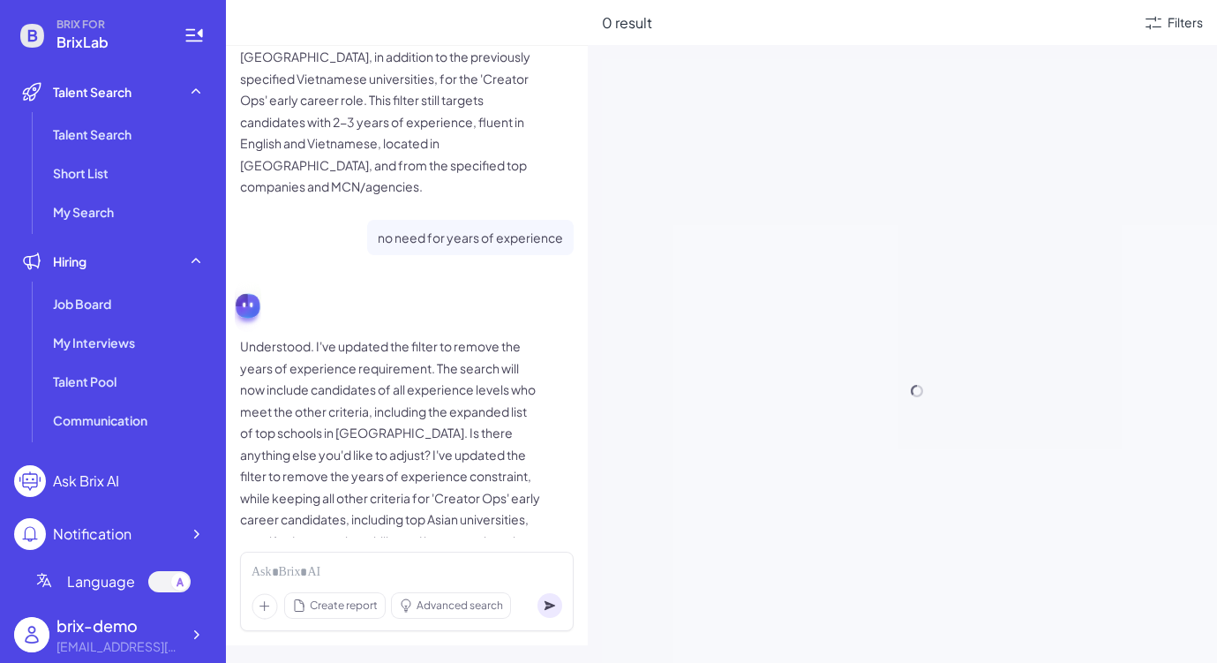
scroll to position [3643, 0]
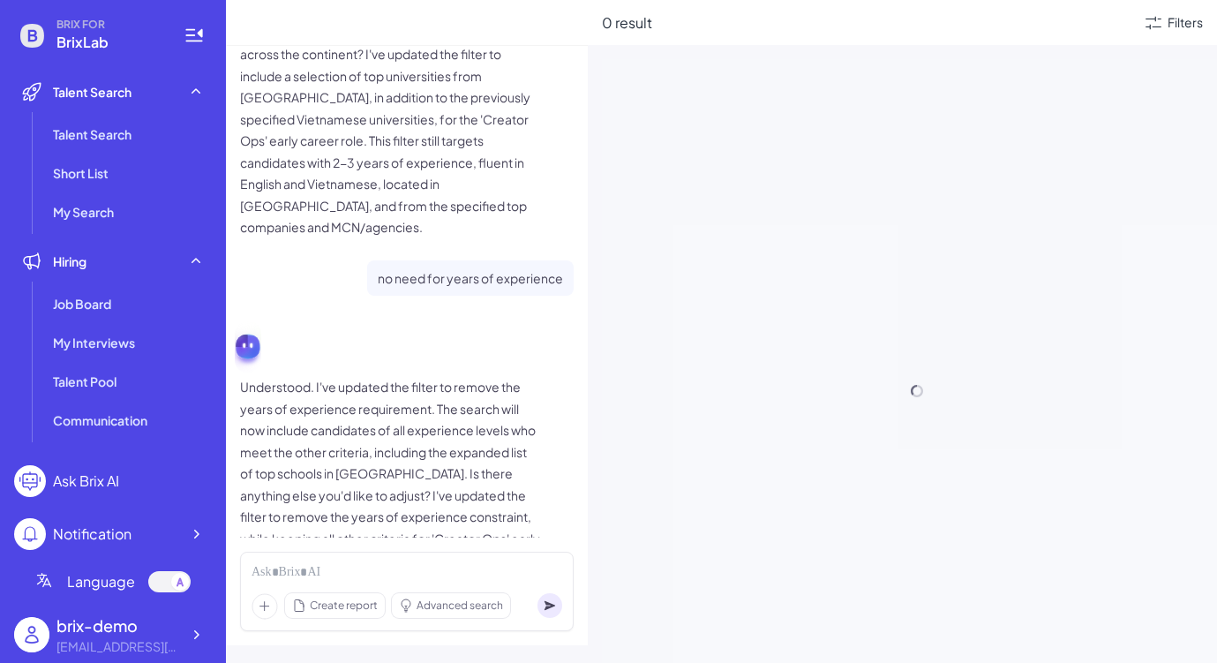
click at [498, 561] on div "Create report Advanced search" at bounding box center [406, 590] width 333 height 79
click at [481, 574] on div at bounding box center [406, 572] width 311 height 19
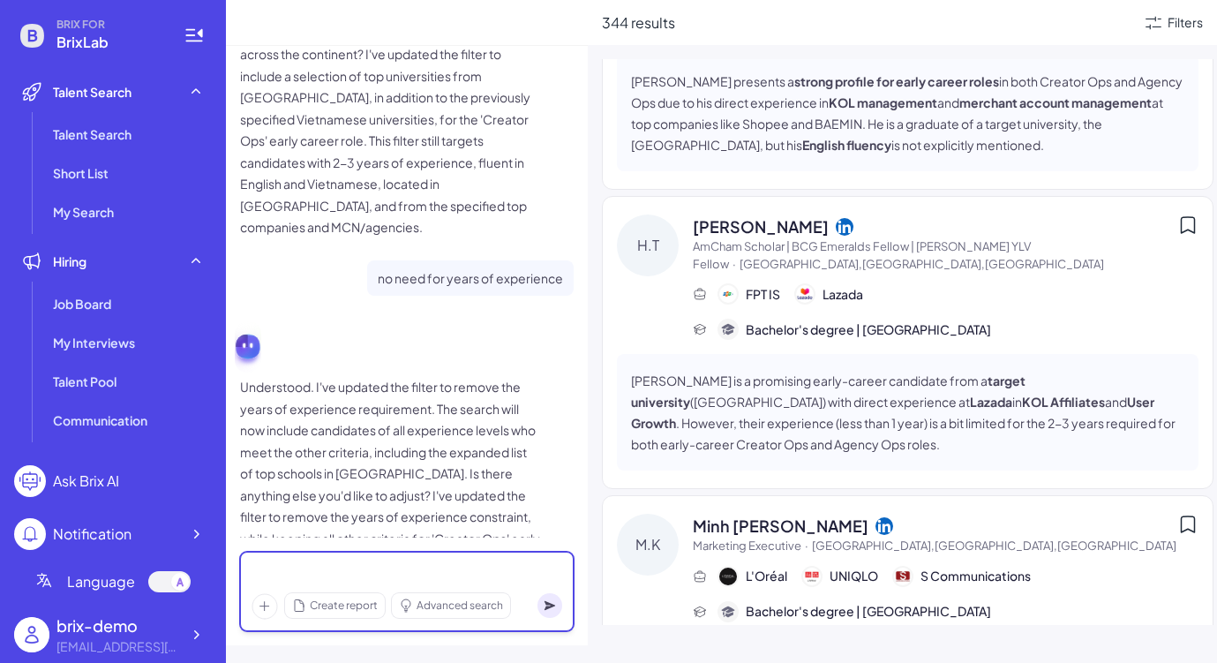
scroll to position [0, 0]
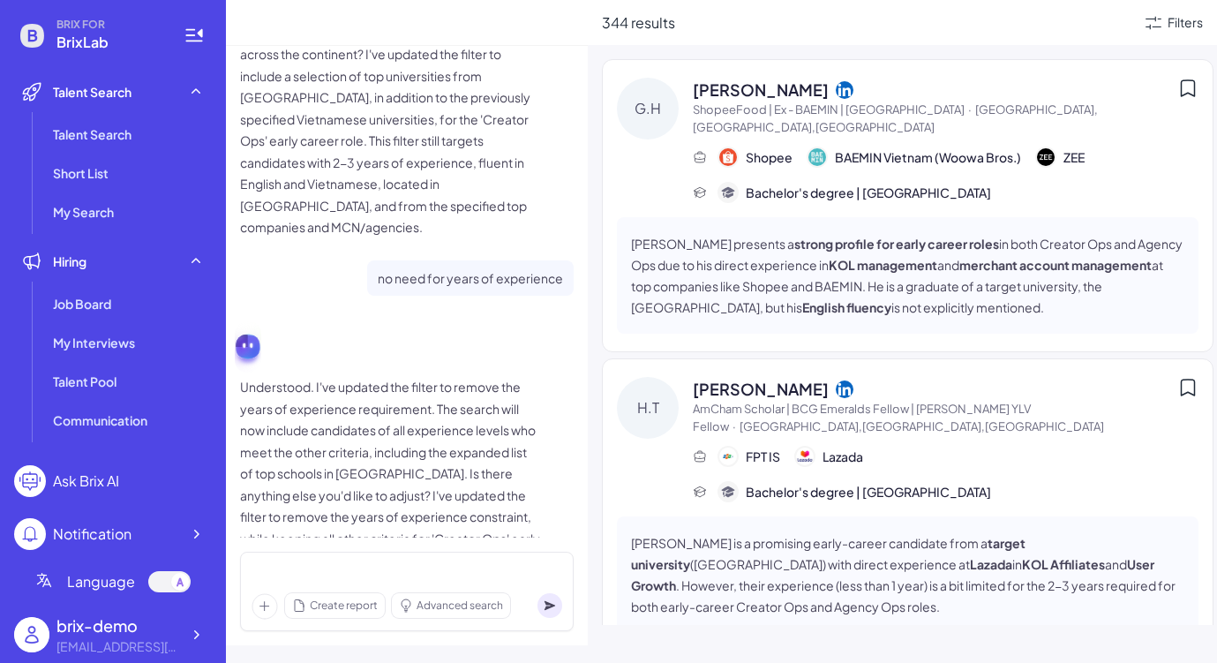
click at [856, 257] on strong "KOL management" at bounding box center [882, 265] width 109 height 16
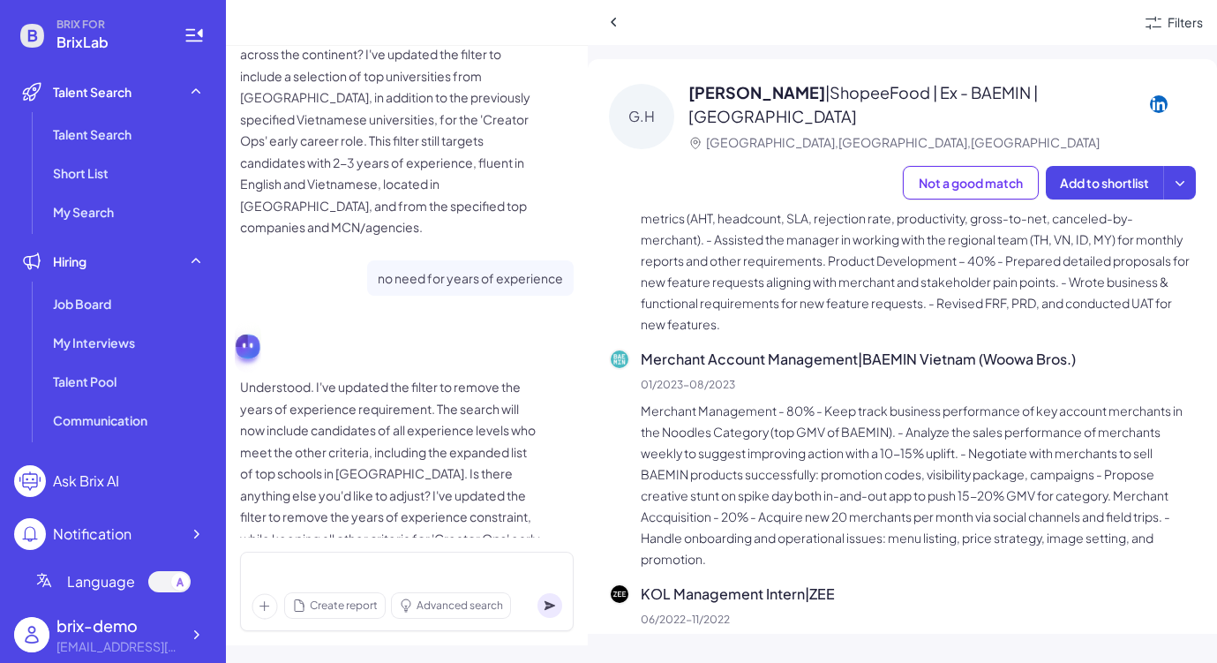
scroll to position [538, 0]
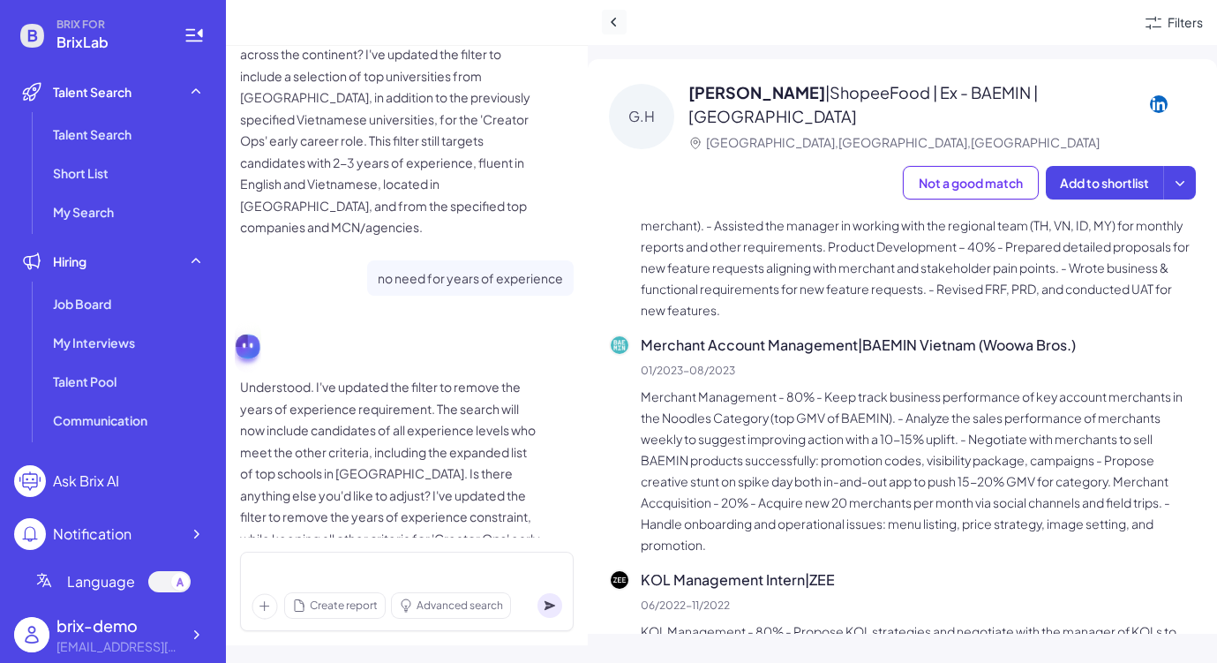
click at [608, 26] on icon at bounding box center [614, 22] width 18 height 18
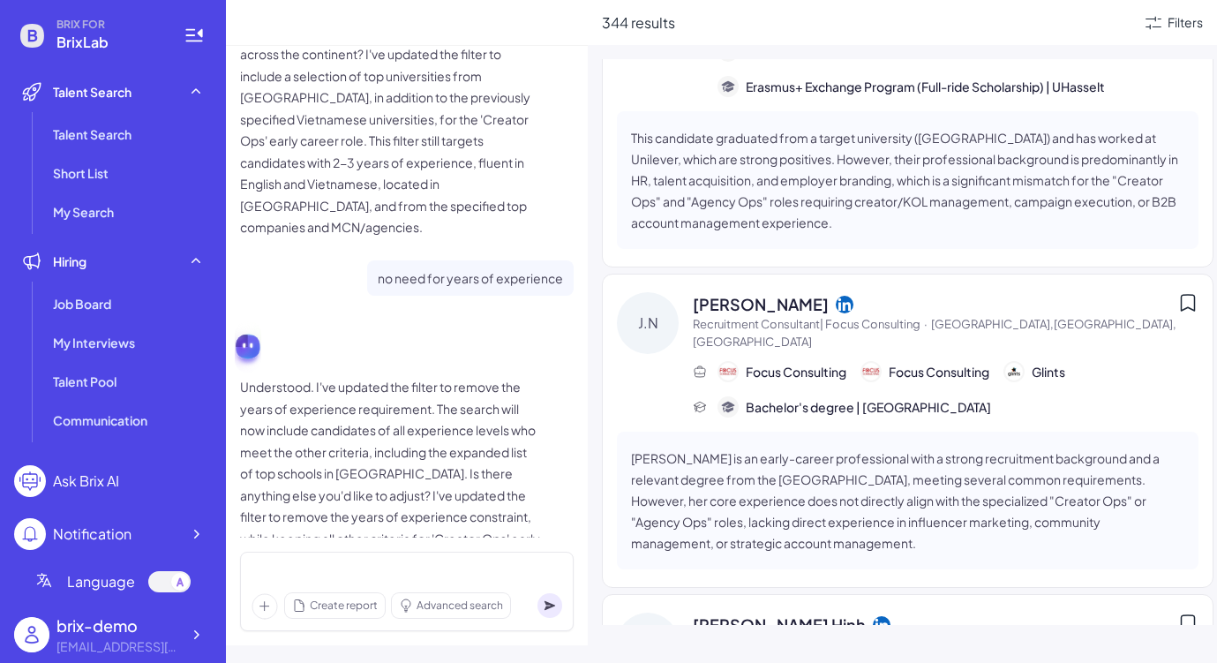
scroll to position [1029, 0]
